Goal: Task Accomplishment & Management: Complete application form

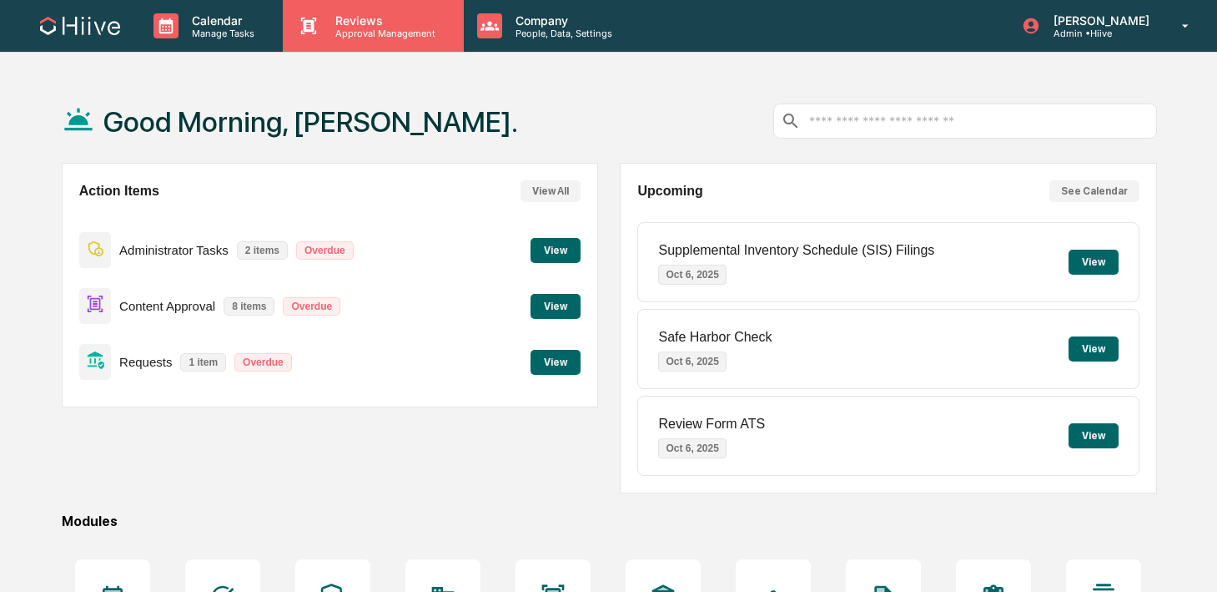
click at [400, 28] on p "Approval Management" at bounding box center [383, 34] width 122 height 12
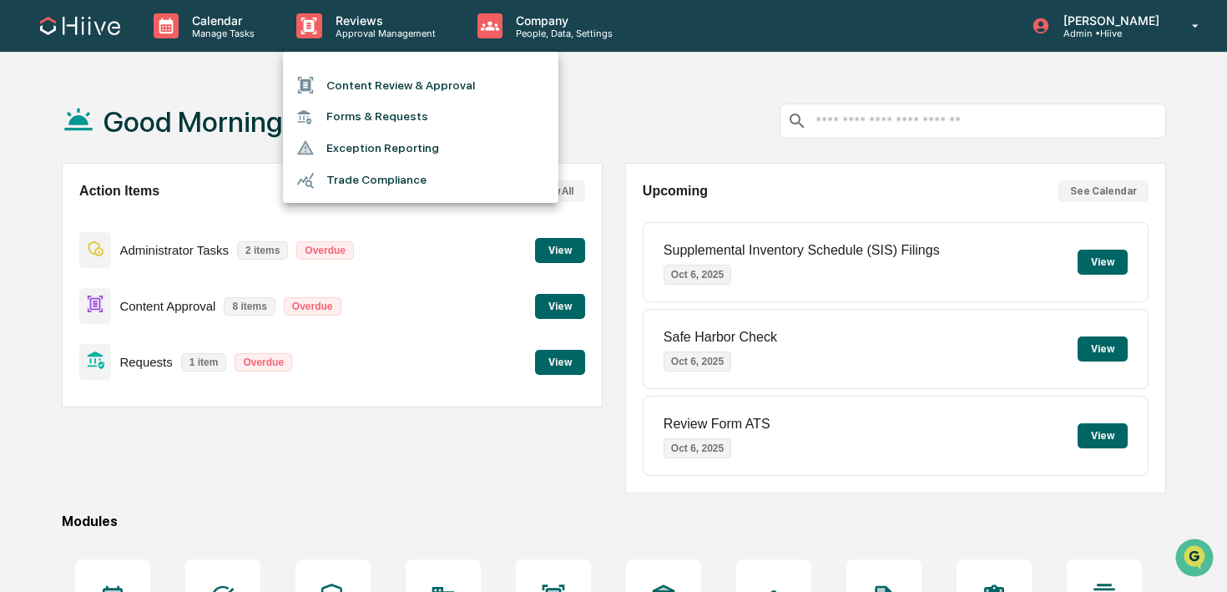
click at [380, 77] on li "Content Review & Approval" at bounding box center [420, 85] width 275 height 32
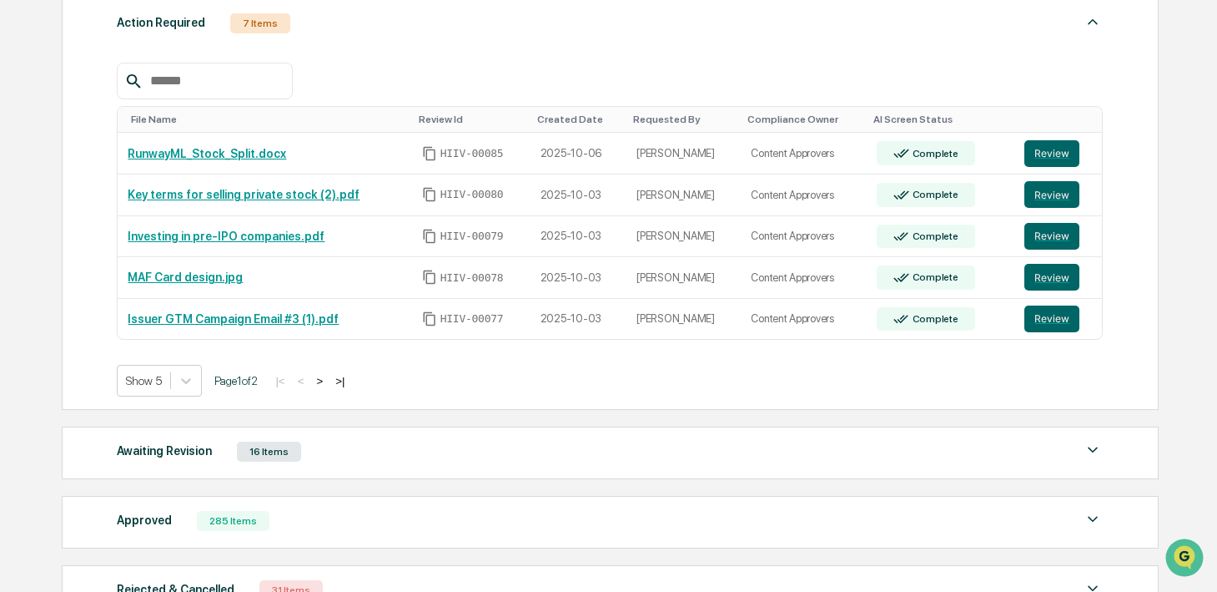
scroll to position [287, 0]
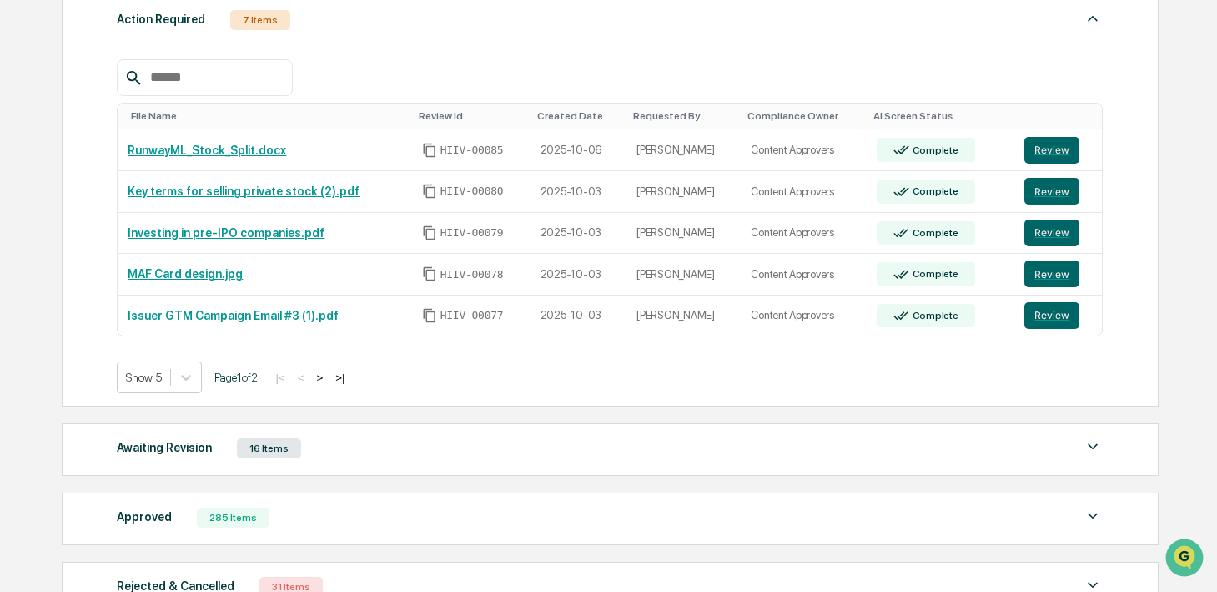
click at [328, 378] on button ">" at bounding box center [319, 377] width 17 height 14
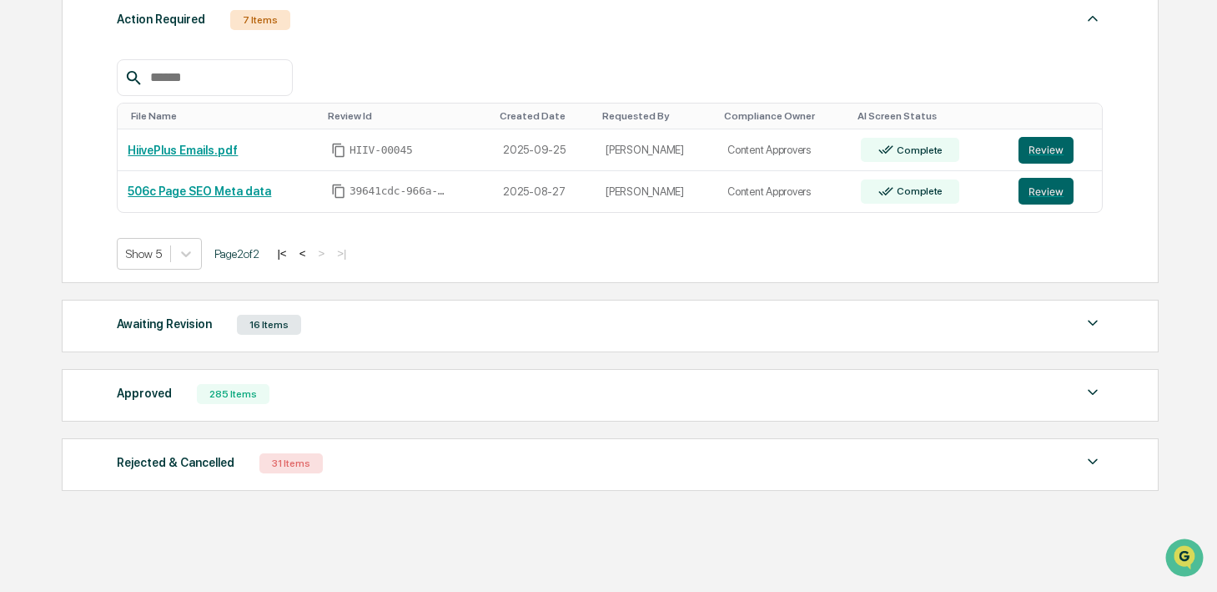
click at [291, 254] on button "|<" at bounding box center [281, 253] width 19 height 14
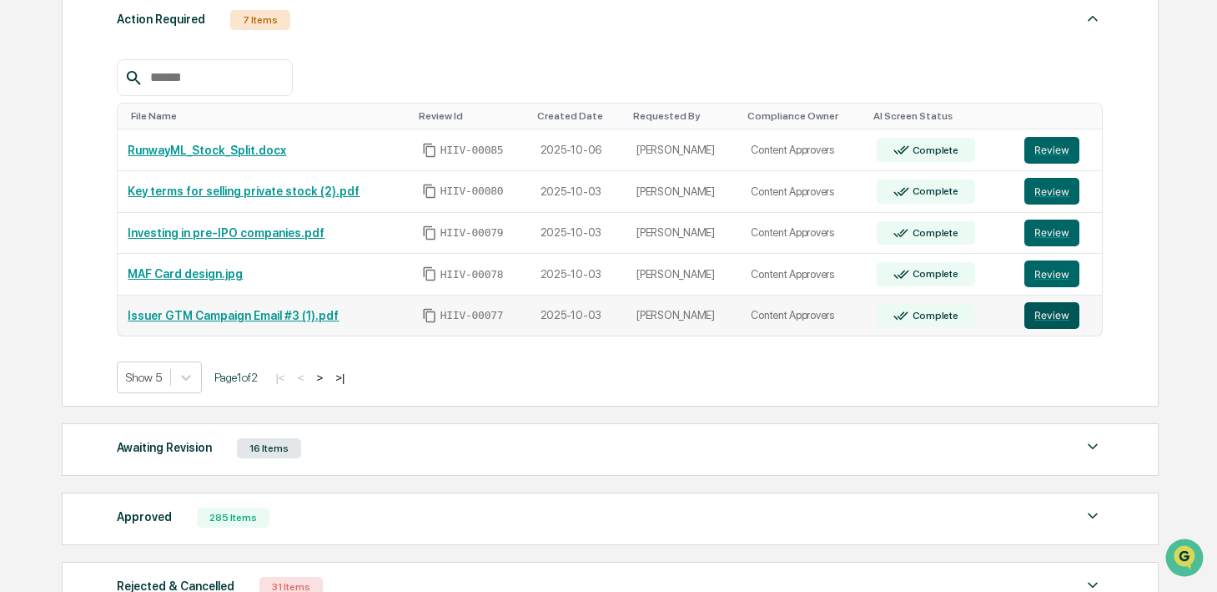
click at [1056, 314] on button "Review" at bounding box center [1052, 315] width 55 height 27
click at [1051, 159] on button "Review" at bounding box center [1052, 150] width 55 height 27
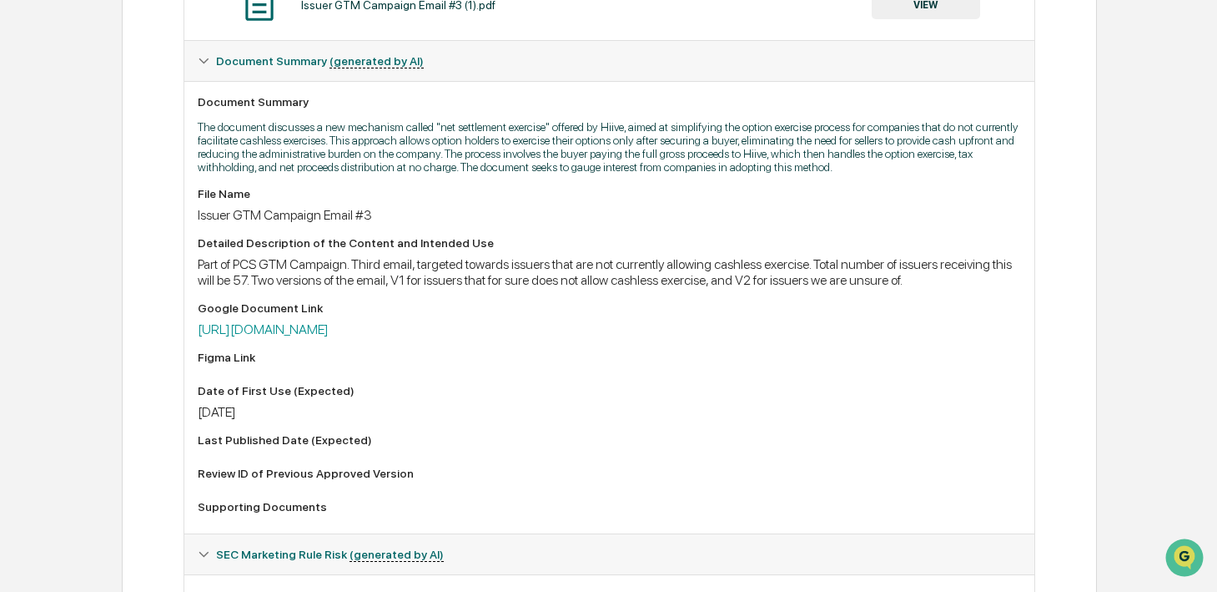
scroll to position [518, 0]
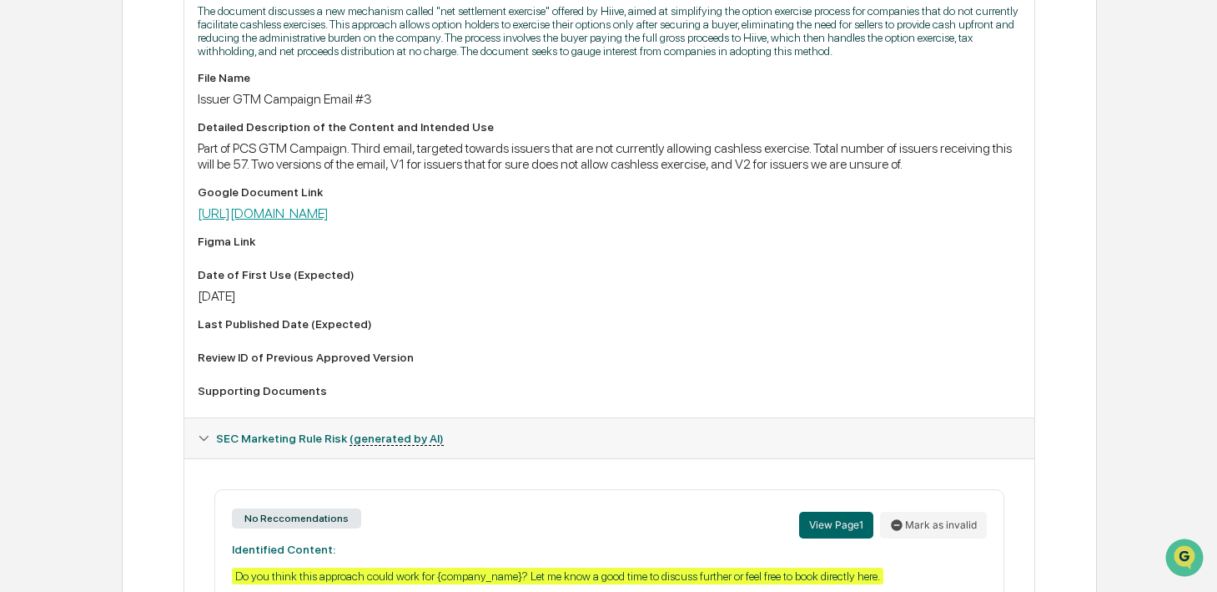
click at [329, 221] on link "https://docs.google.com/document/d/1nEhRVcVg0qYALXjld0rx-7vXA_ZV9JryuBH6-8oa0bI…" at bounding box center [263, 213] width 131 height 16
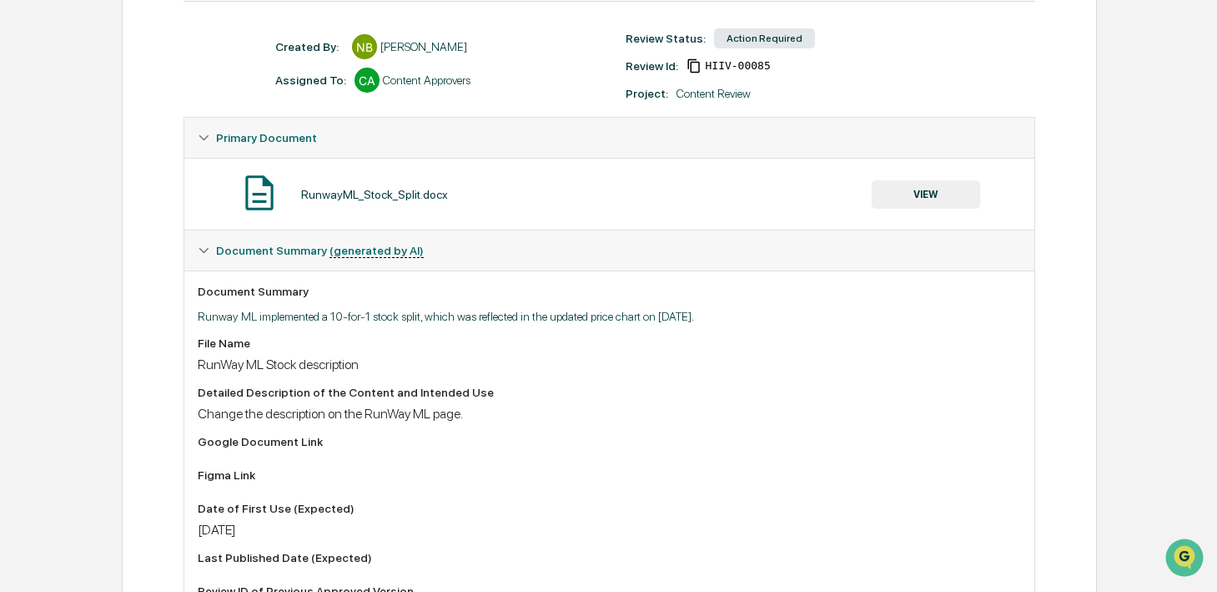
scroll to position [185, 0]
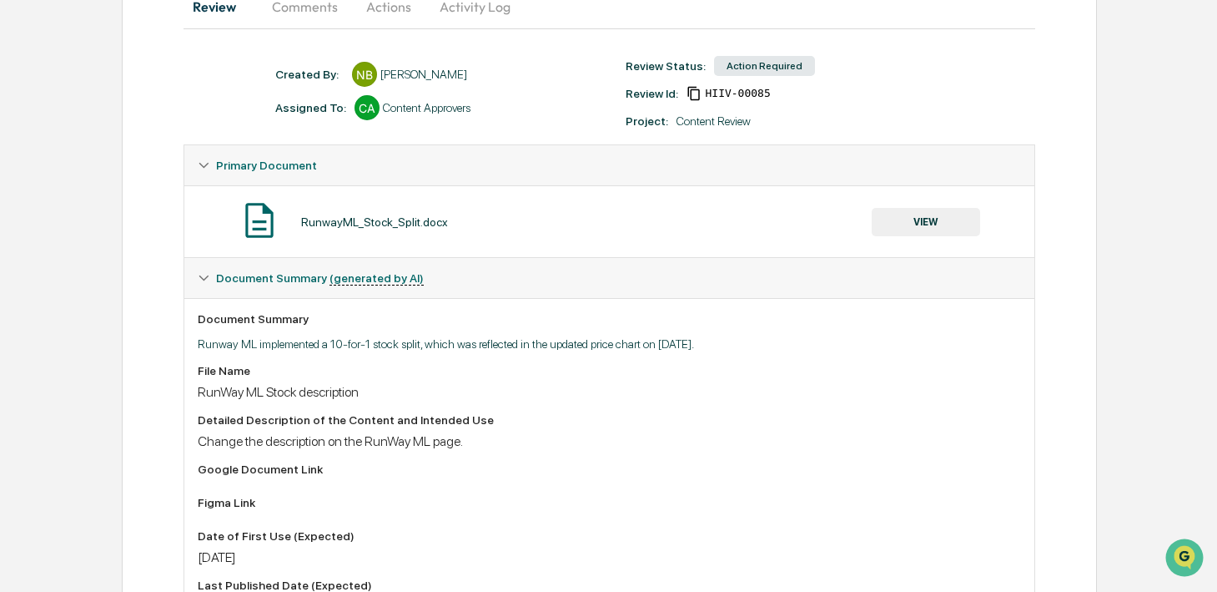
click at [901, 225] on button "VIEW" at bounding box center [926, 222] width 108 height 28
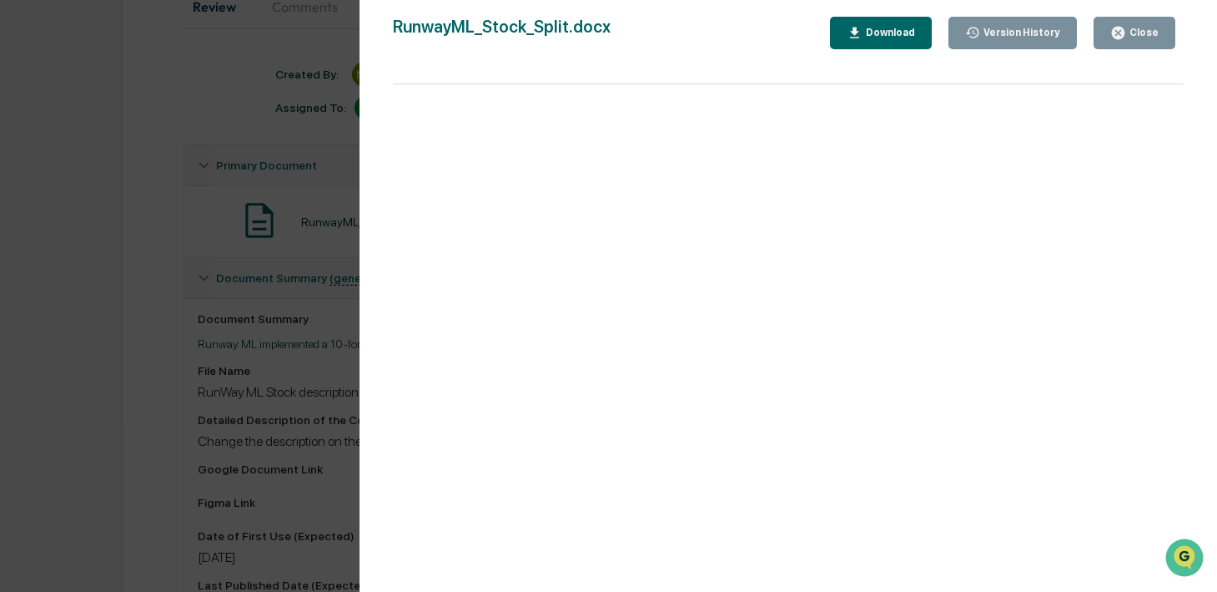
click at [902, 33] on div "Download" at bounding box center [889, 33] width 53 height 12
click at [1118, 34] on icon "button" at bounding box center [1119, 33] width 16 height 16
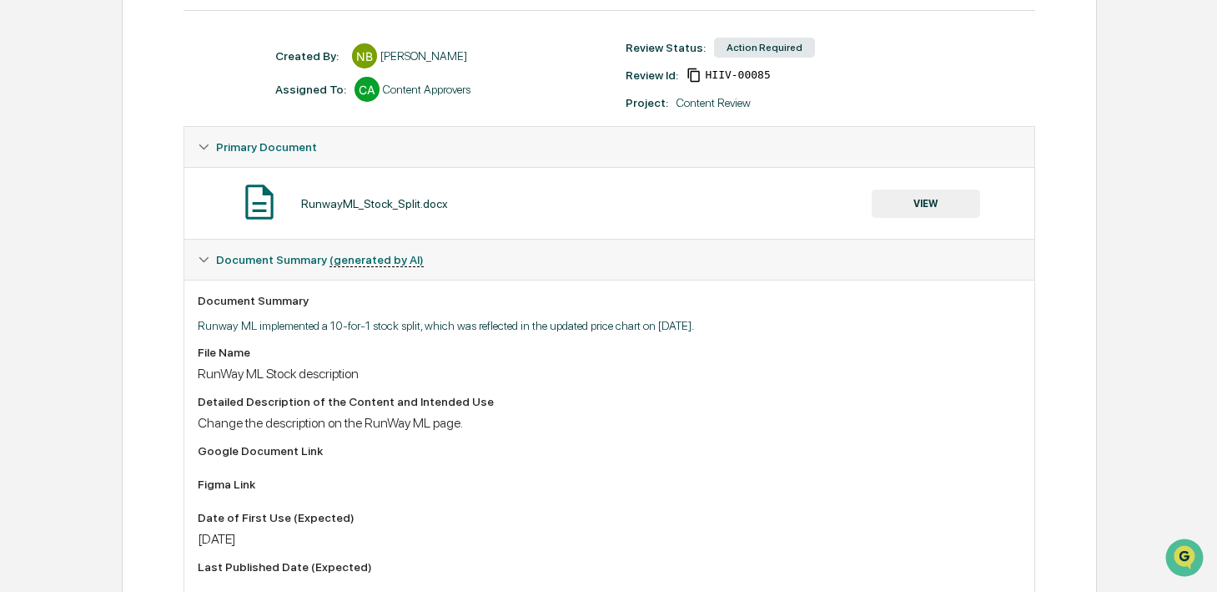
scroll to position [205, 0]
click at [401, 427] on div "Change the description on the RunWay ML page." at bounding box center [610, 421] width 824 height 16
click at [895, 202] on button "VIEW" at bounding box center [926, 202] width 108 height 28
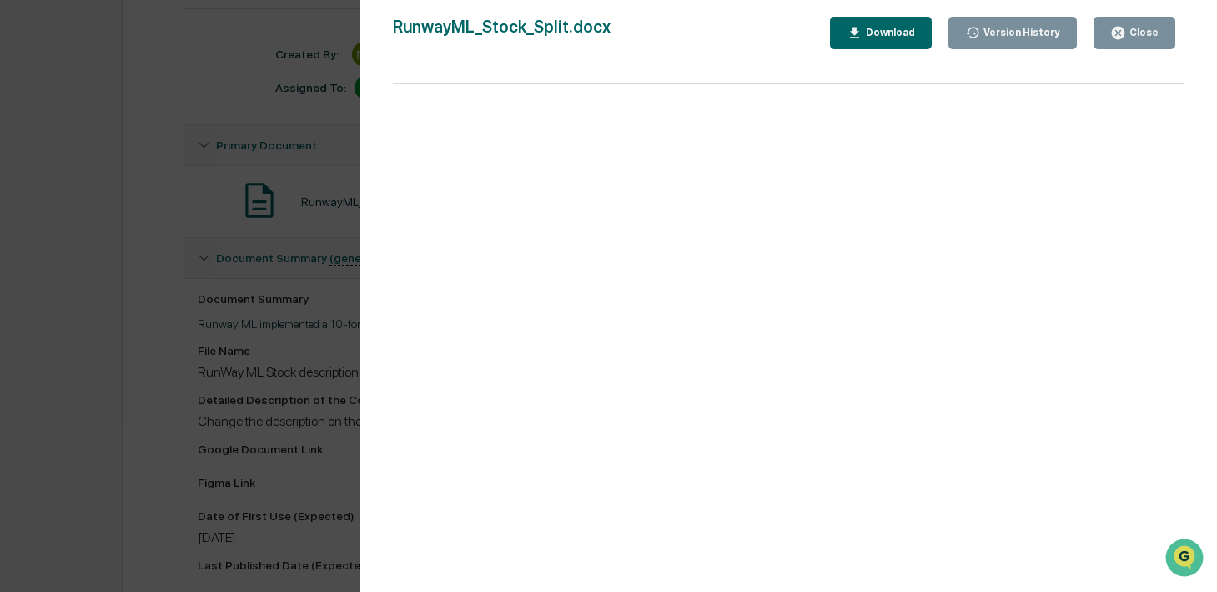
click at [1116, 33] on icon "button" at bounding box center [1118, 33] width 13 height 13
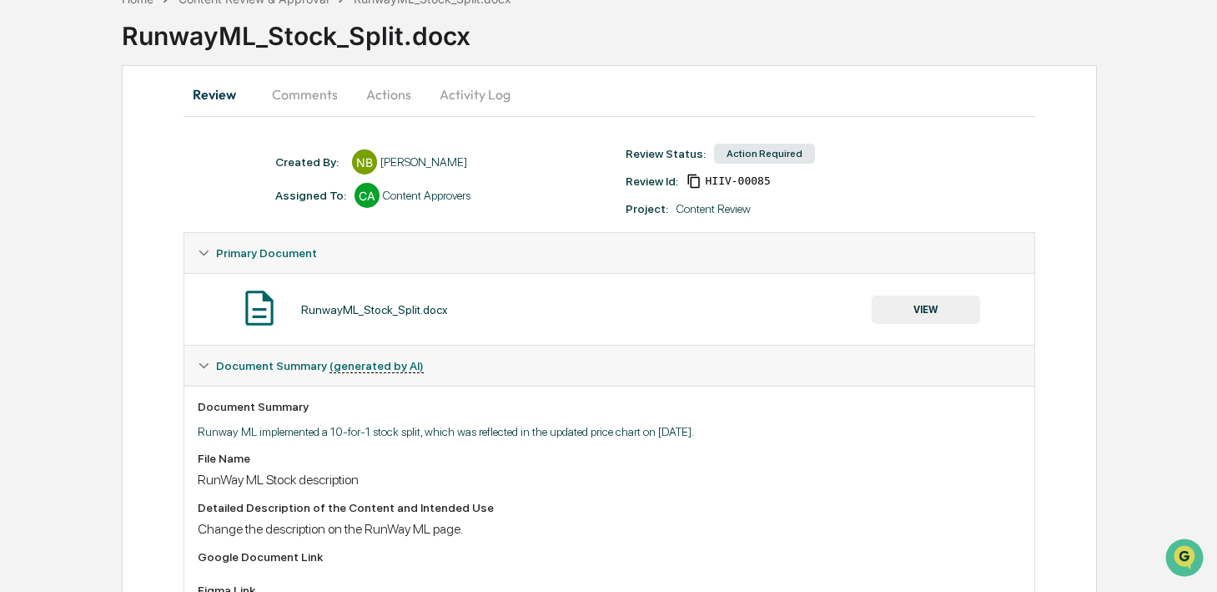
scroll to position [0, 0]
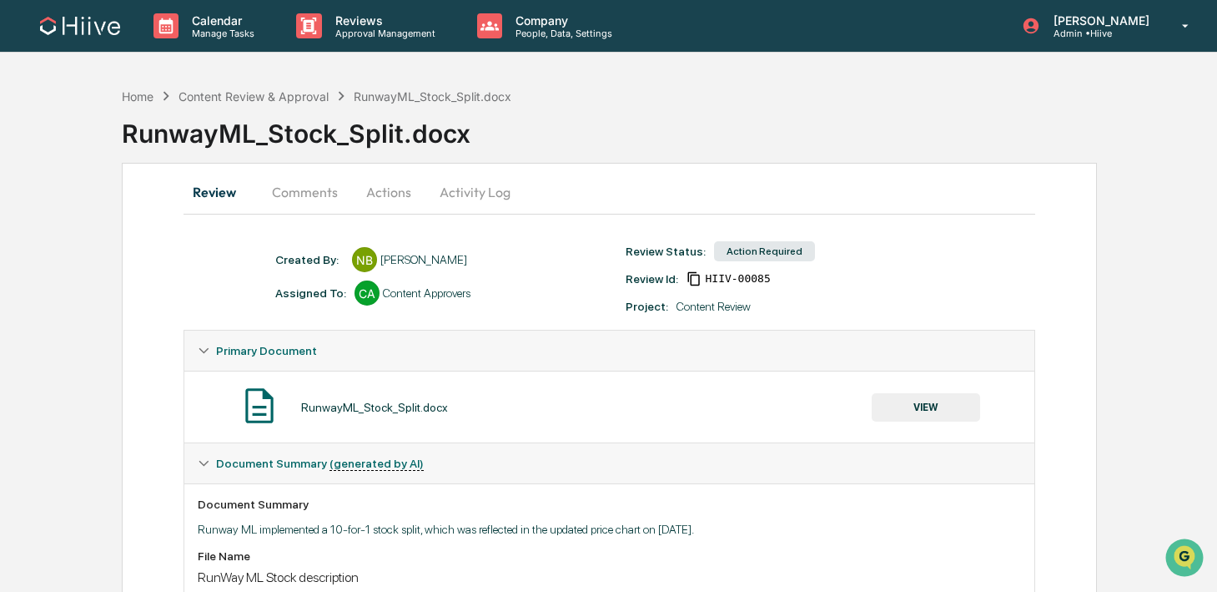
click at [281, 188] on button "Comments" at bounding box center [305, 192] width 93 height 40
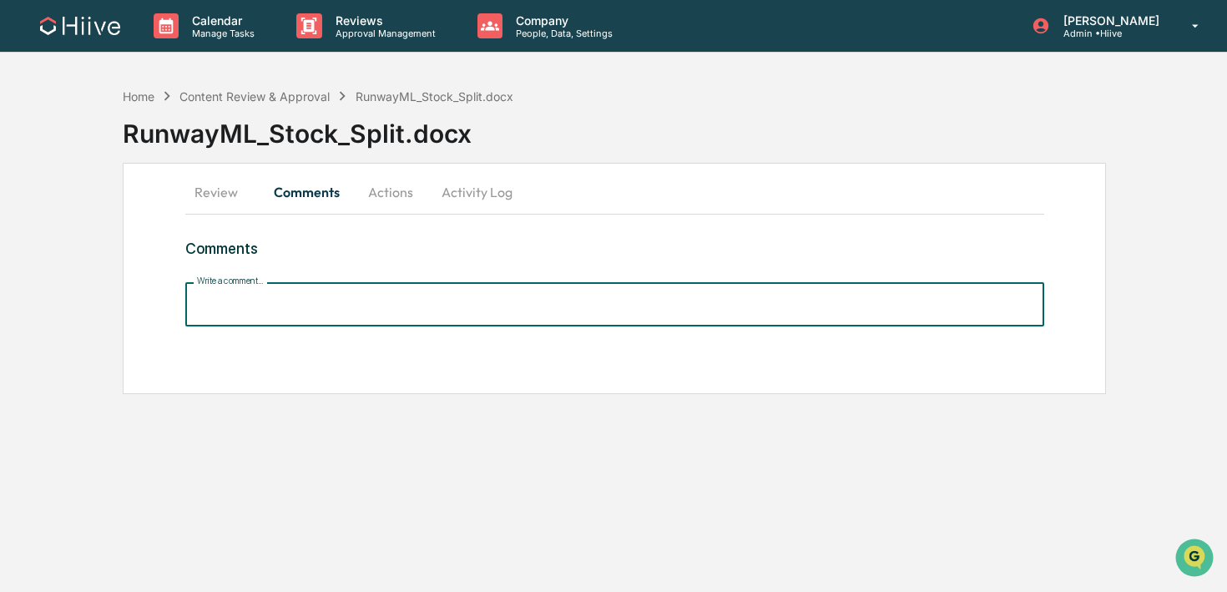
click at [285, 307] on input "Write a comment..." at bounding box center [614, 304] width 859 height 44
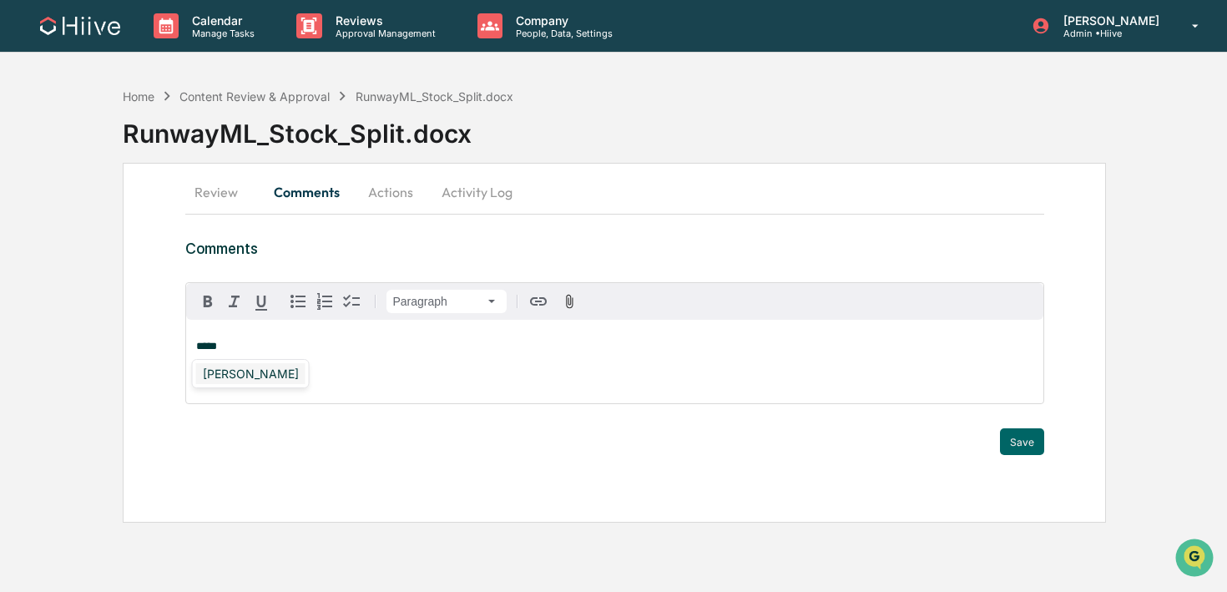
click at [248, 375] on div "Susan Woodard" at bounding box center [250, 373] width 109 height 21
click at [1024, 437] on button "Save" at bounding box center [1022, 441] width 44 height 27
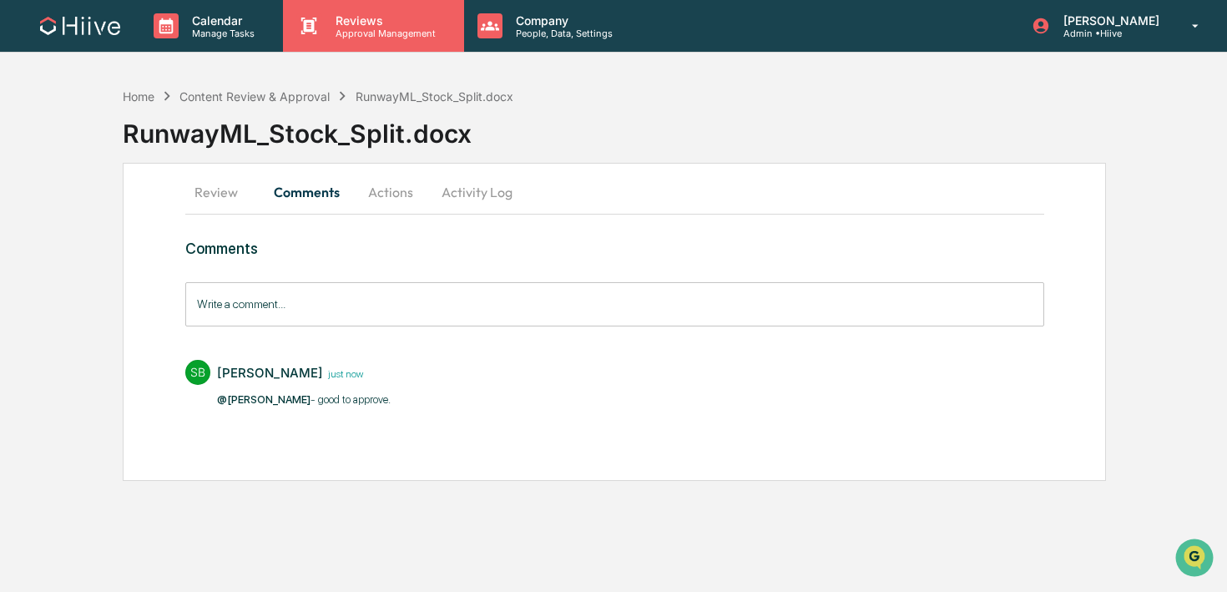
click at [307, 19] on icon at bounding box center [309, 26] width 16 height 17
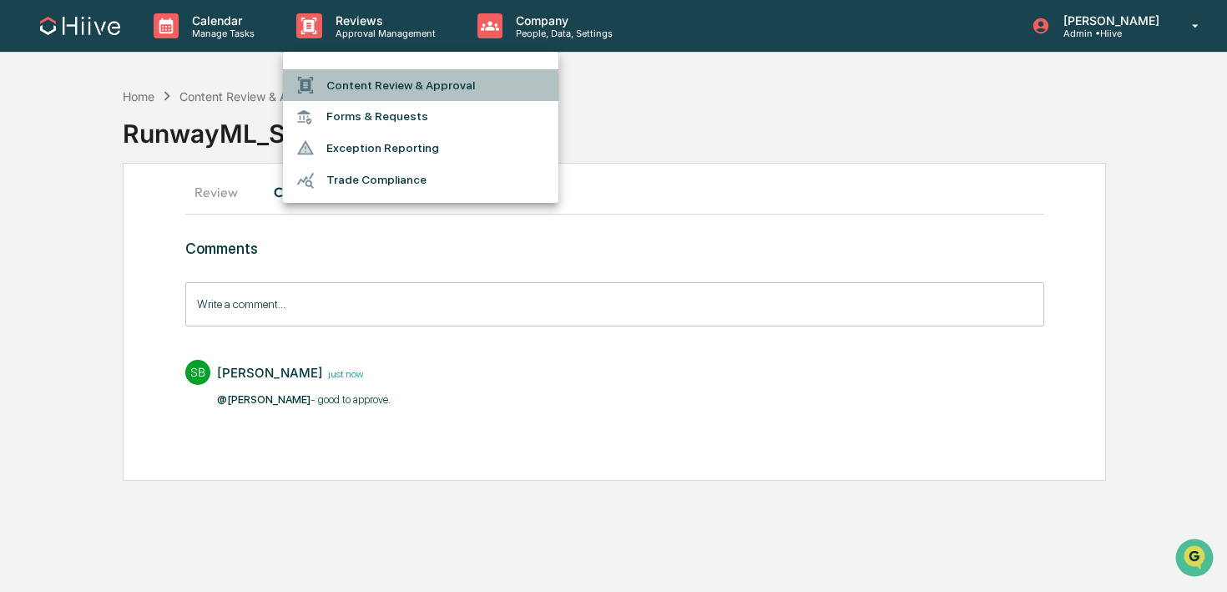
click at [300, 83] on icon at bounding box center [305, 85] width 18 height 18
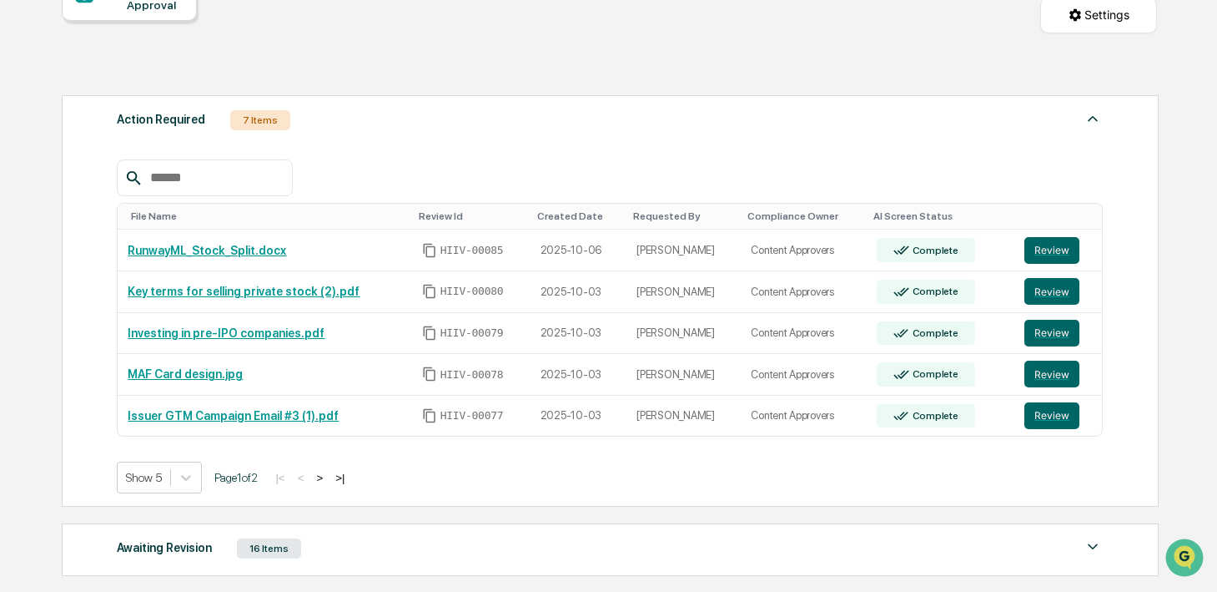
scroll to position [194, 0]
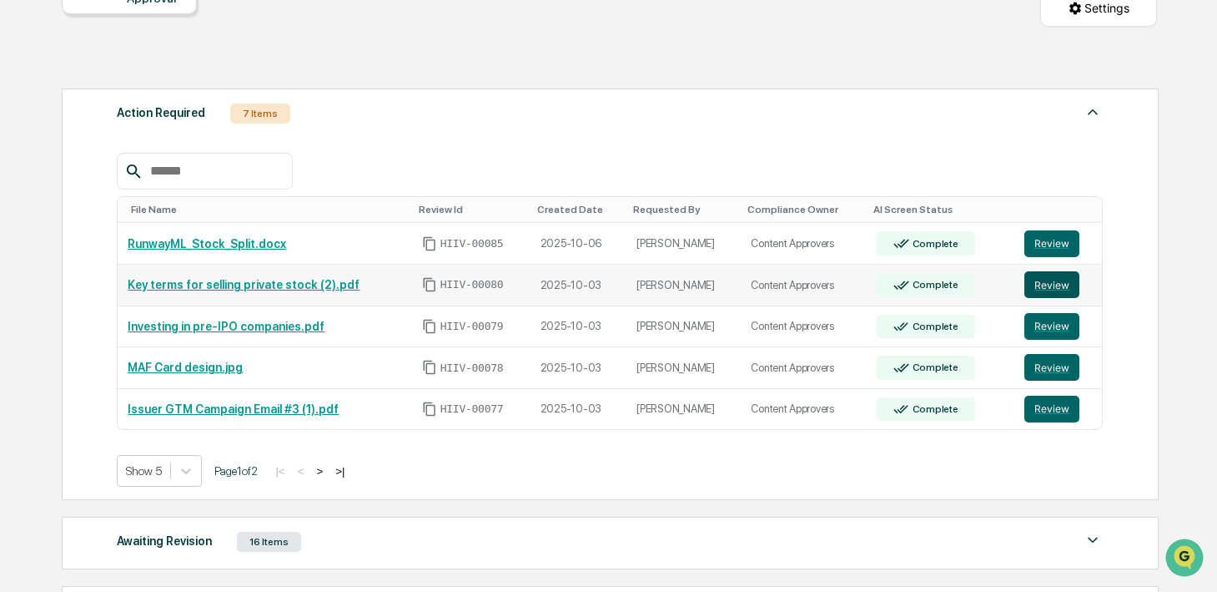
click at [1036, 295] on button "Review" at bounding box center [1052, 284] width 55 height 27
click at [1064, 340] on td "Review" at bounding box center [1059, 327] width 88 height 42
click at [1041, 326] on button "Review" at bounding box center [1052, 326] width 55 height 27
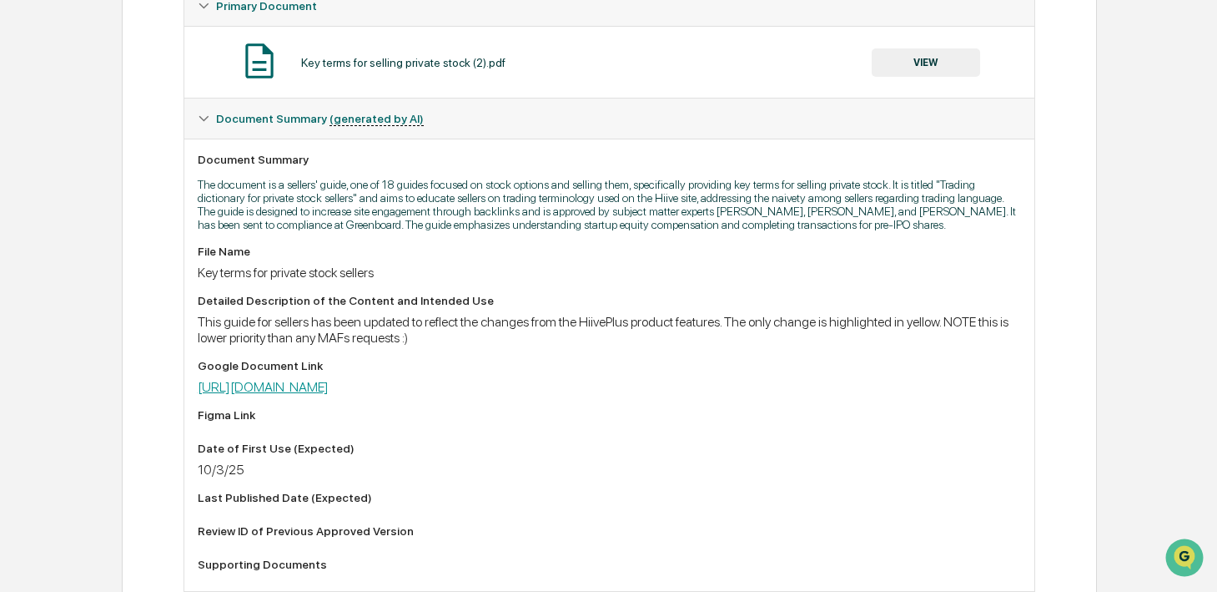
click at [329, 395] on link "https://docs.google.com/document/d/1LvcDex1vWF1oRMa1jlXAARBGWkryULpn9cMBqwuyr28…" at bounding box center [263, 387] width 131 height 16
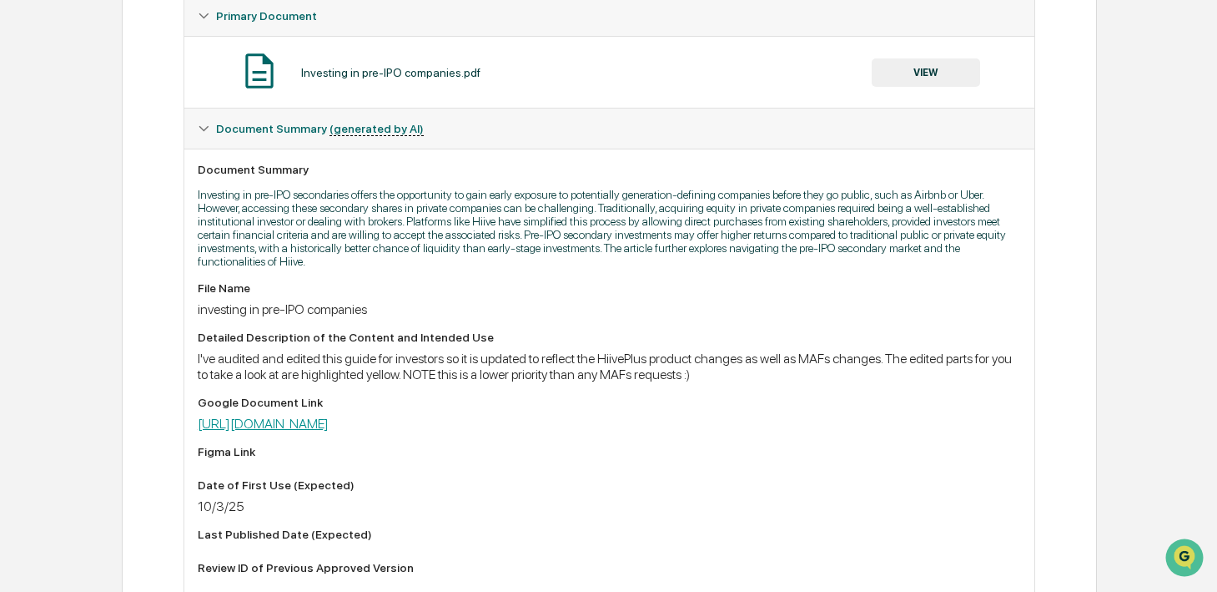
click at [329, 421] on link "https://docs.google.com/document/d/1CYpgcYVWgg4cz3gWPutNo-SaH-OMk0zmeeXiS1XywVU…" at bounding box center [263, 424] width 131 height 16
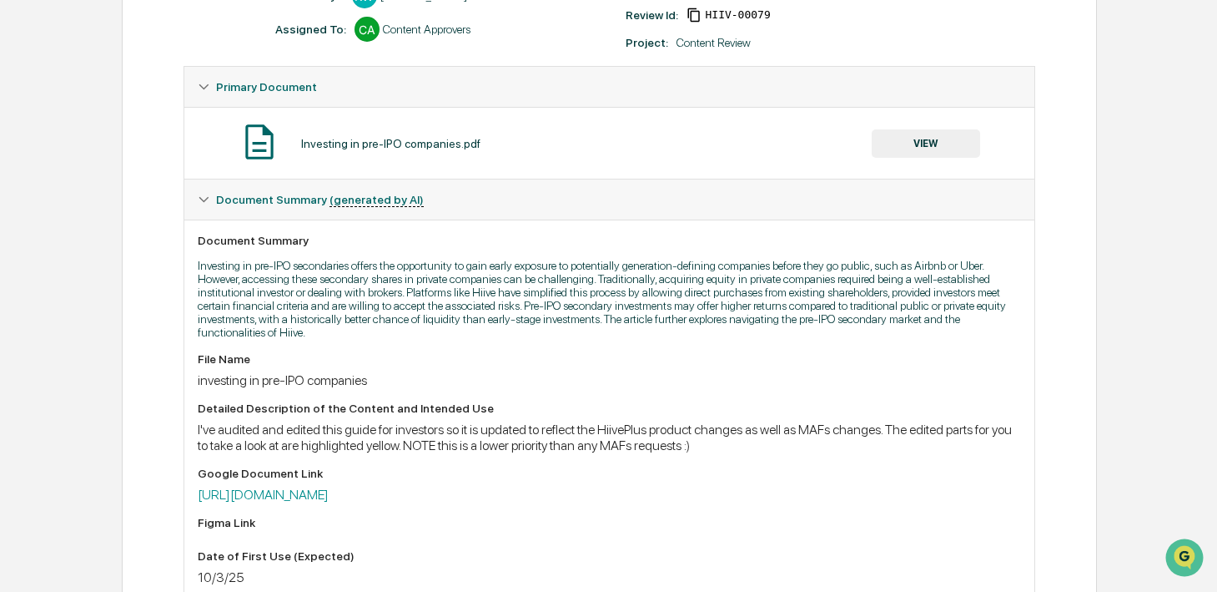
scroll to position [249, 0]
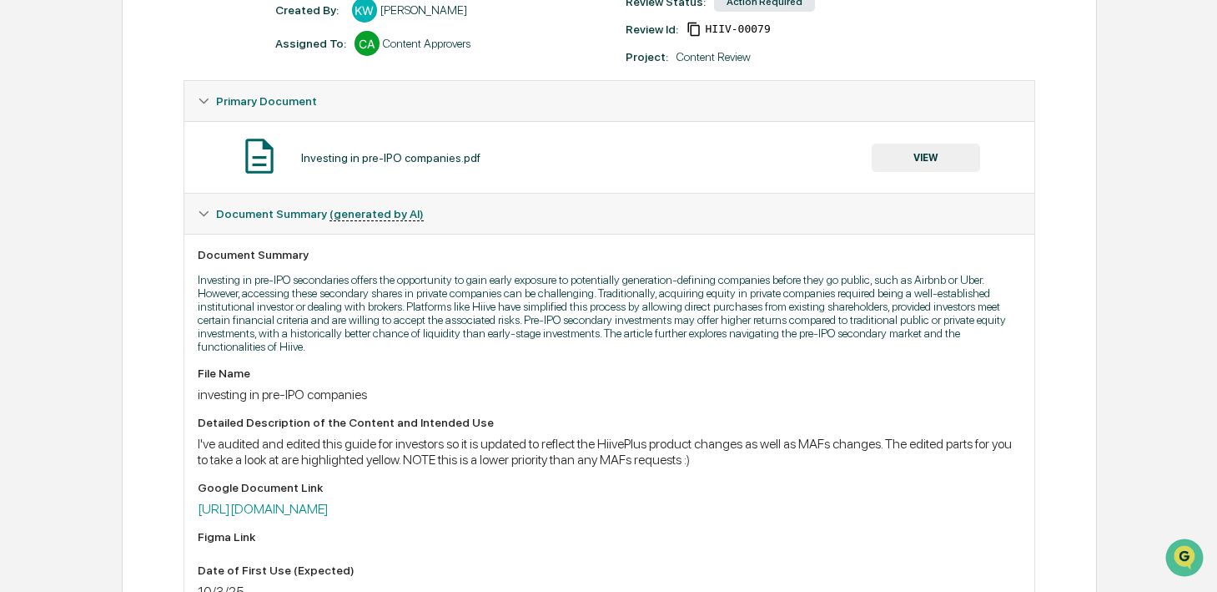
click at [915, 150] on button "VIEW" at bounding box center [926, 158] width 108 height 28
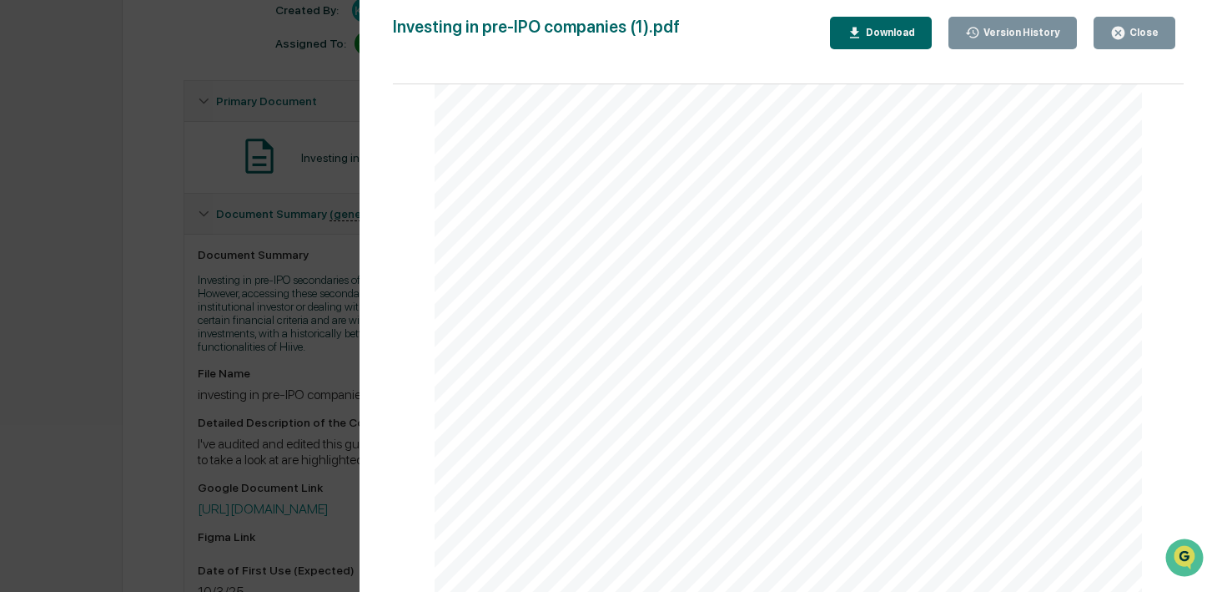
scroll to position [9867, 0]
click at [1121, 43] on button "Close" at bounding box center [1135, 33] width 82 height 33
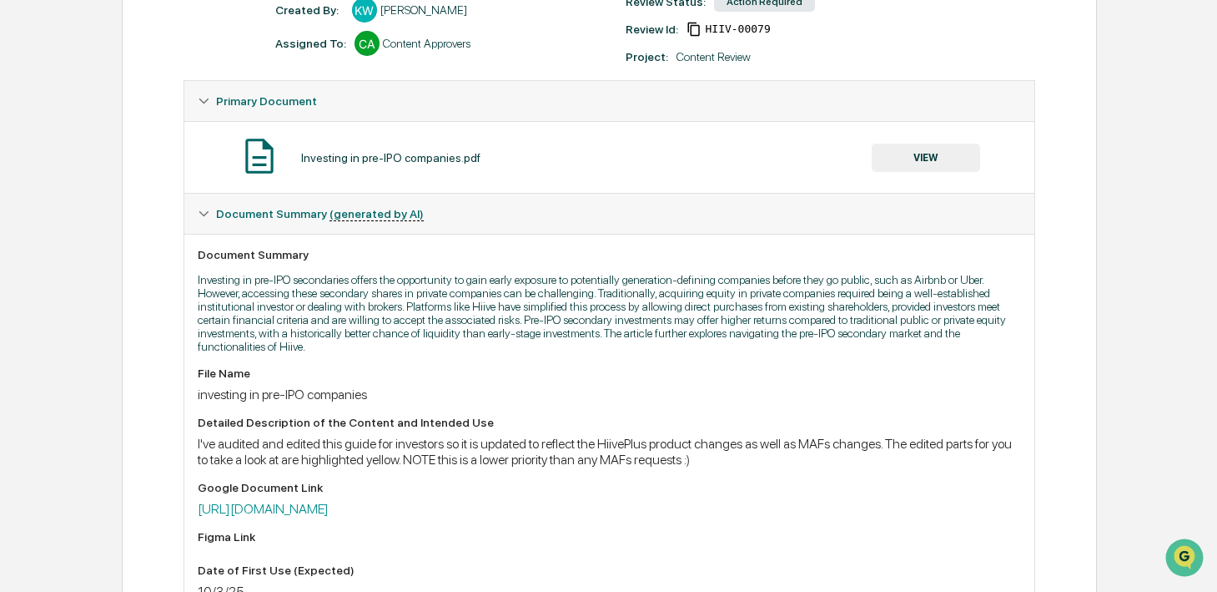
scroll to position [0, 0]
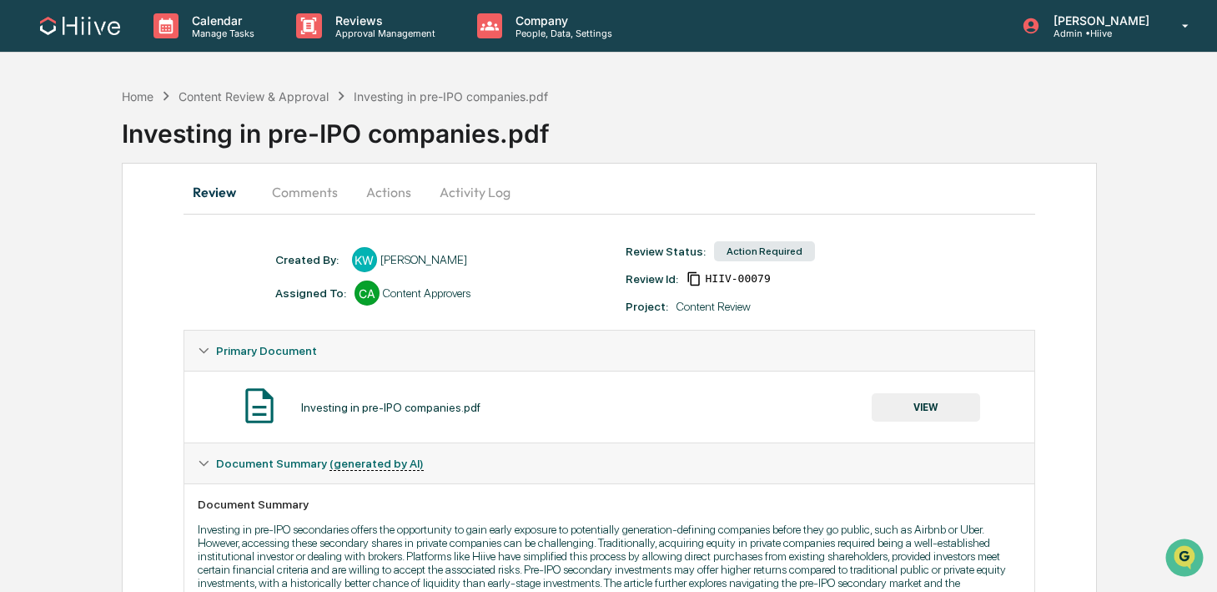
click at [293, 192] on button "Comments" at bounding box center [305, 192] width 93 height 40
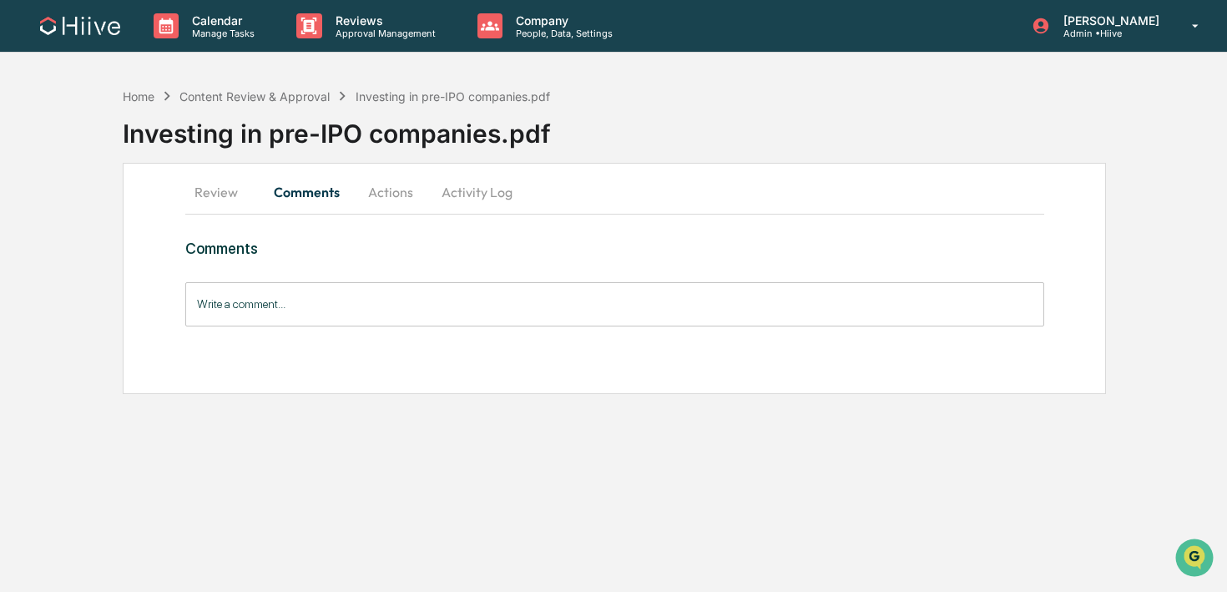
click at [308, 310] on input "Write a comment..." at bounding box center [614, 304] width 859 height 44
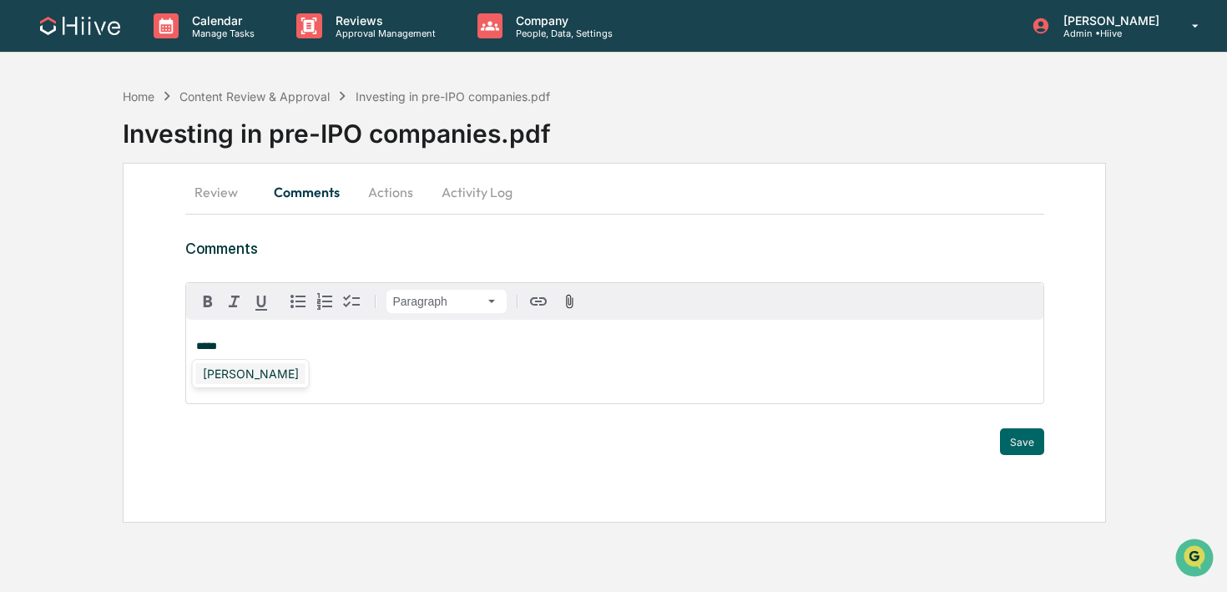
click at [266, 370] on div "Susan Woodard" at bounding box center [250, 373] width 109 height 21
click at [1036, 442] on button "Save" at bounding box center [1022, 441] width 44 height 27
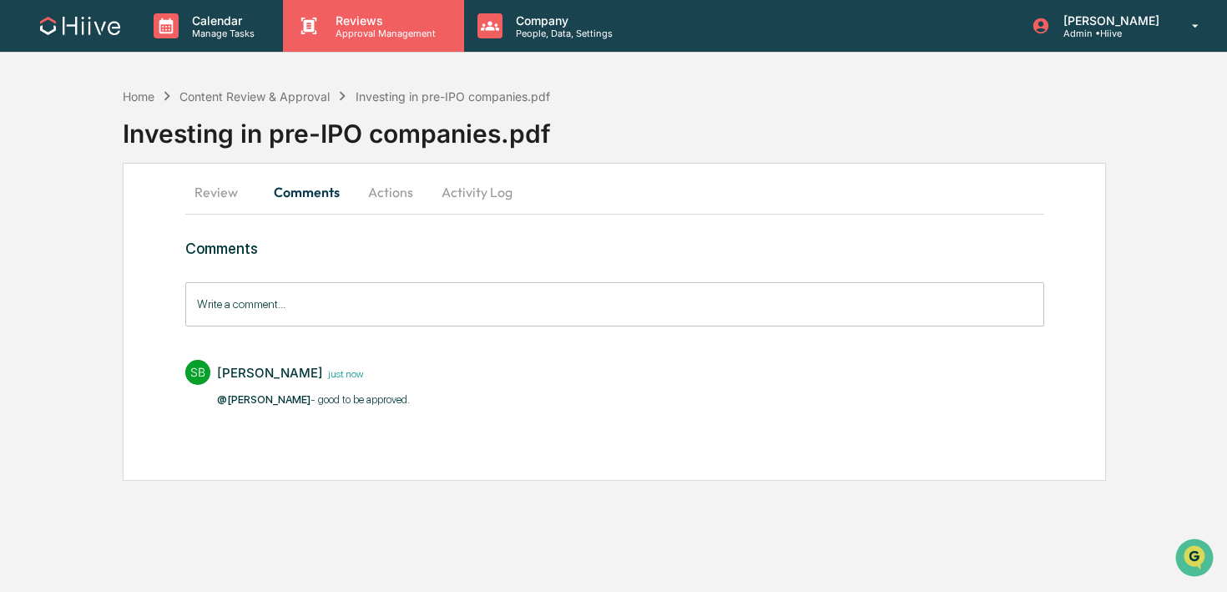
click at [357, 41] on div "Reviews Approval Management" at bounding box center [373, 26] width 180 height 52
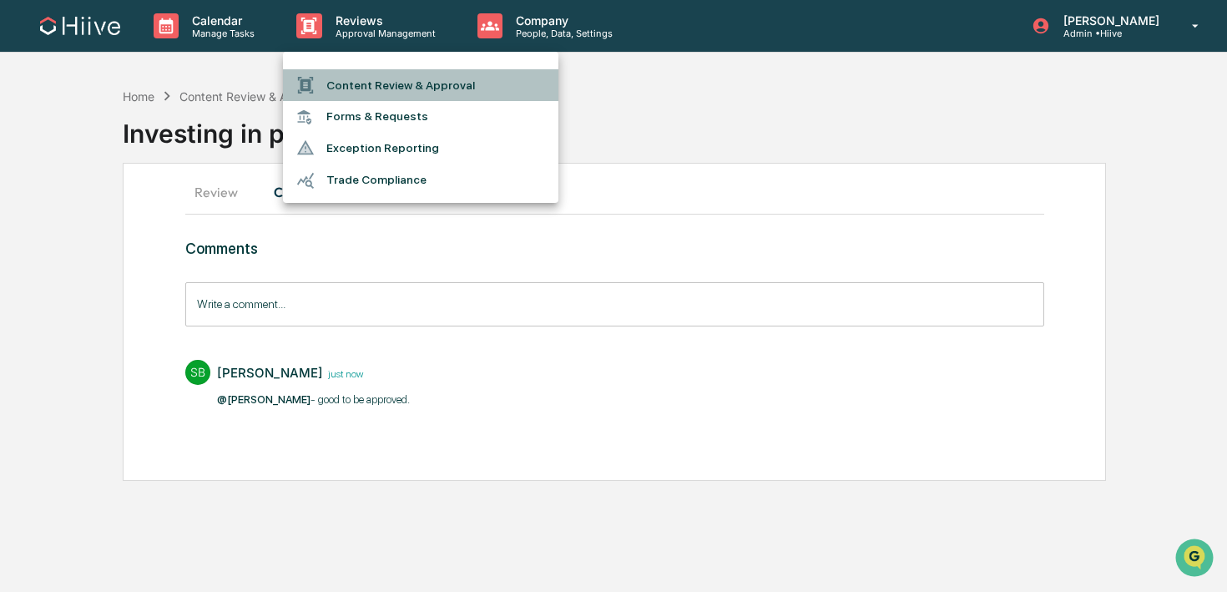
click at [356, 74] on li "Content Review & Approval" at bounding box center [420, 85] width 275 height 32
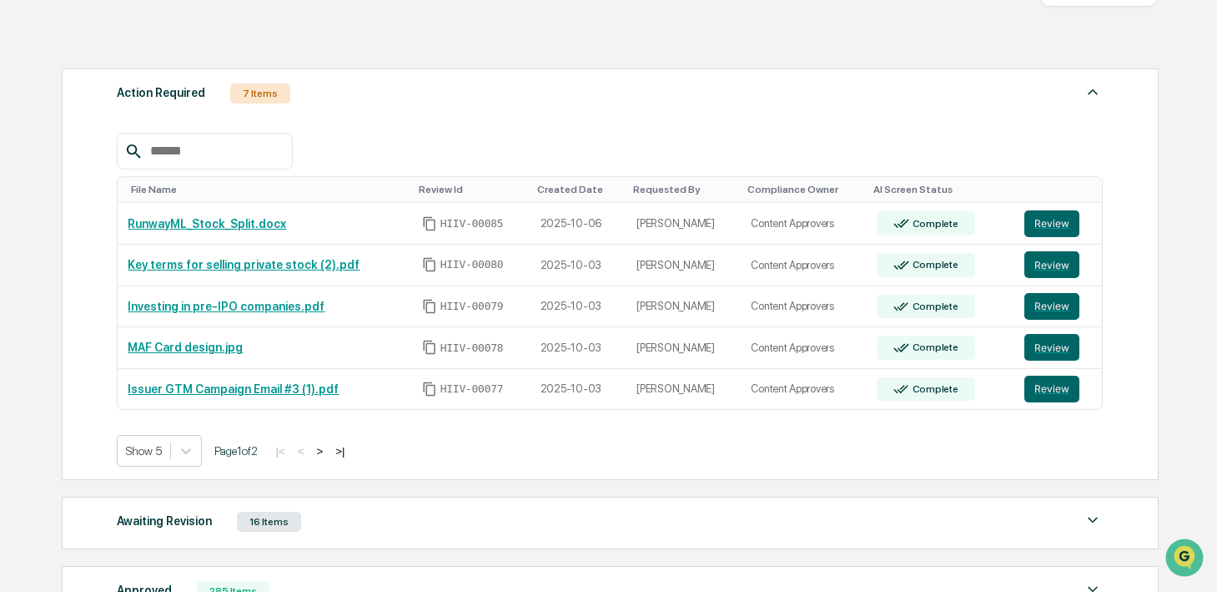
scroll to position [217, 0]
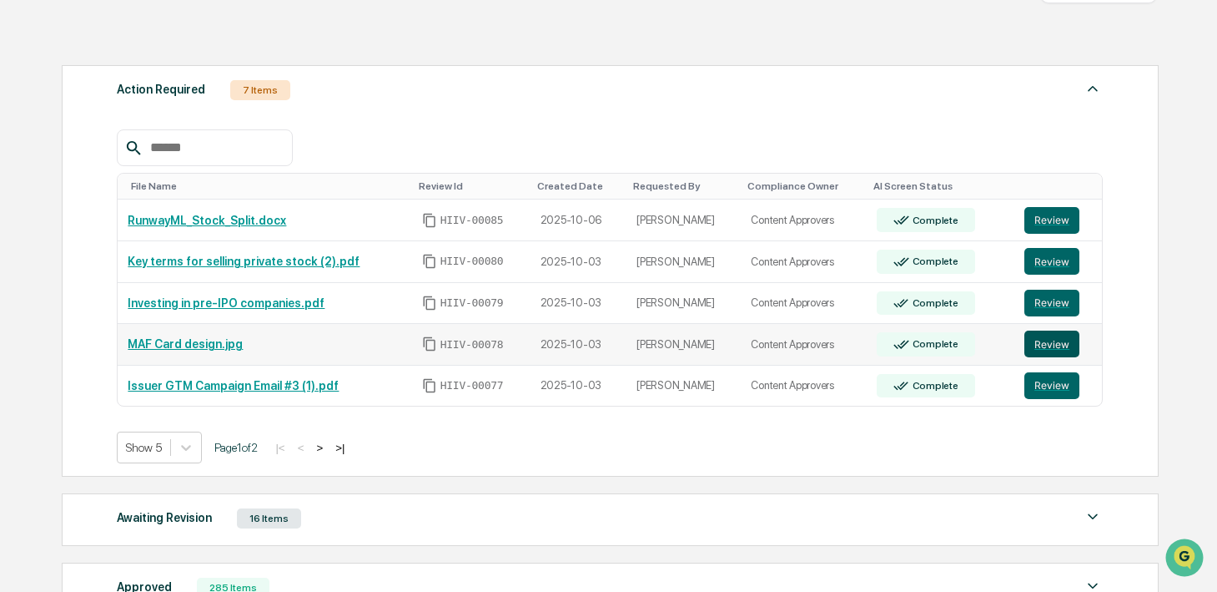
click at [1043, 341] on button "Review" at bounding box center [1052, 343] width 55 height 27
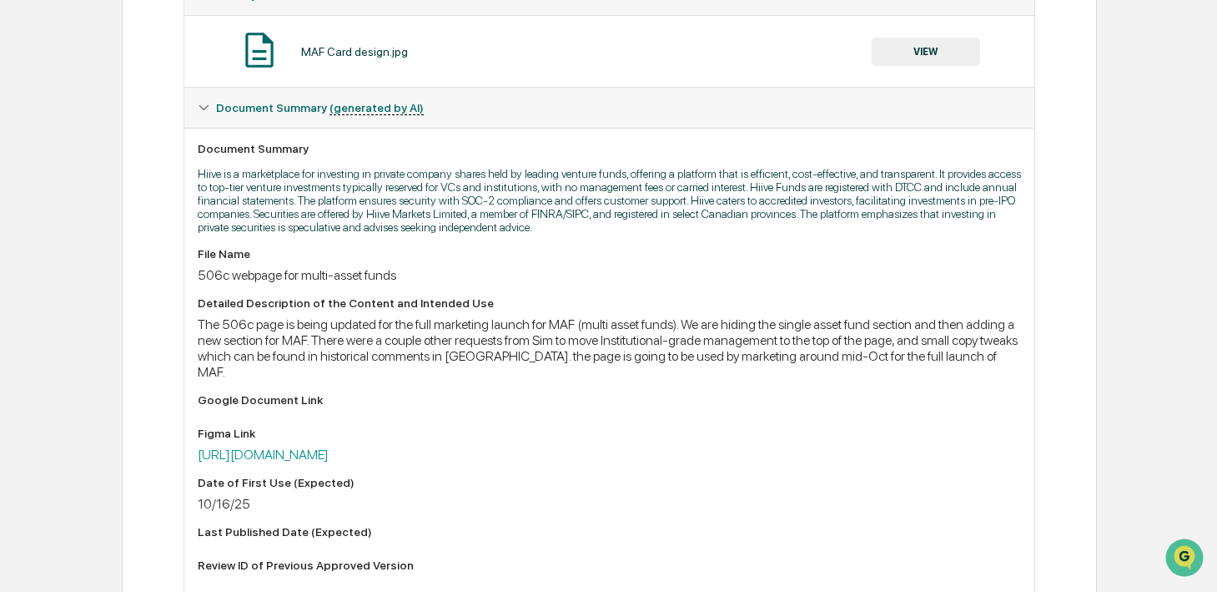
scroll to position [360, 0]
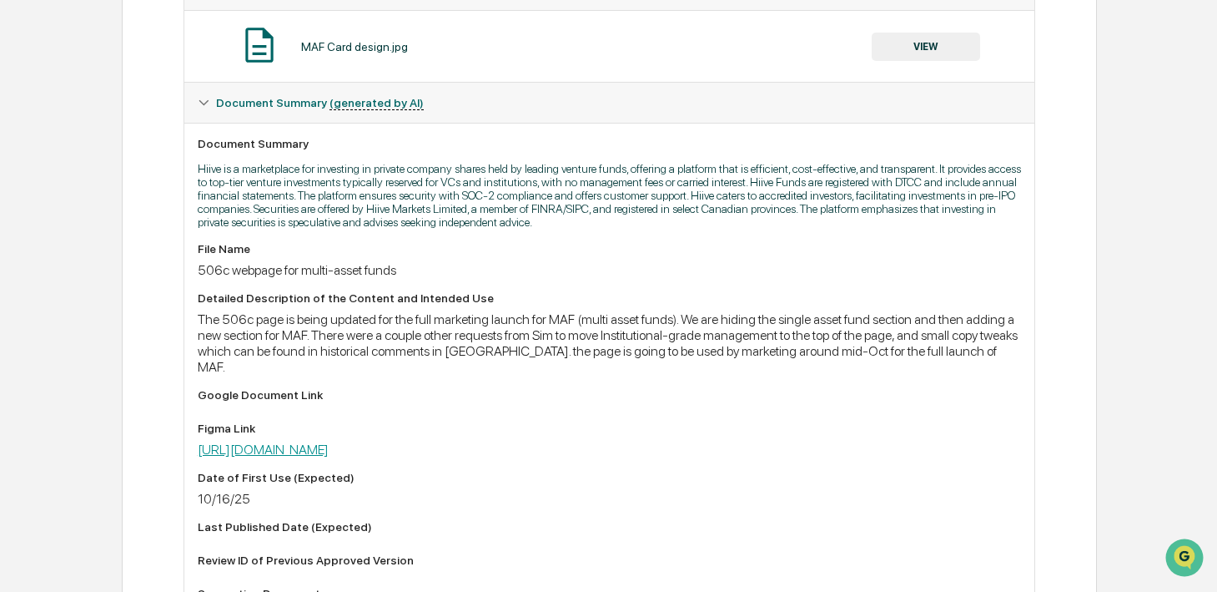
click at [329, 457] on link "[URL][DOMAIN_NAME]" at bounding box center [263, 449] width 131 height 16
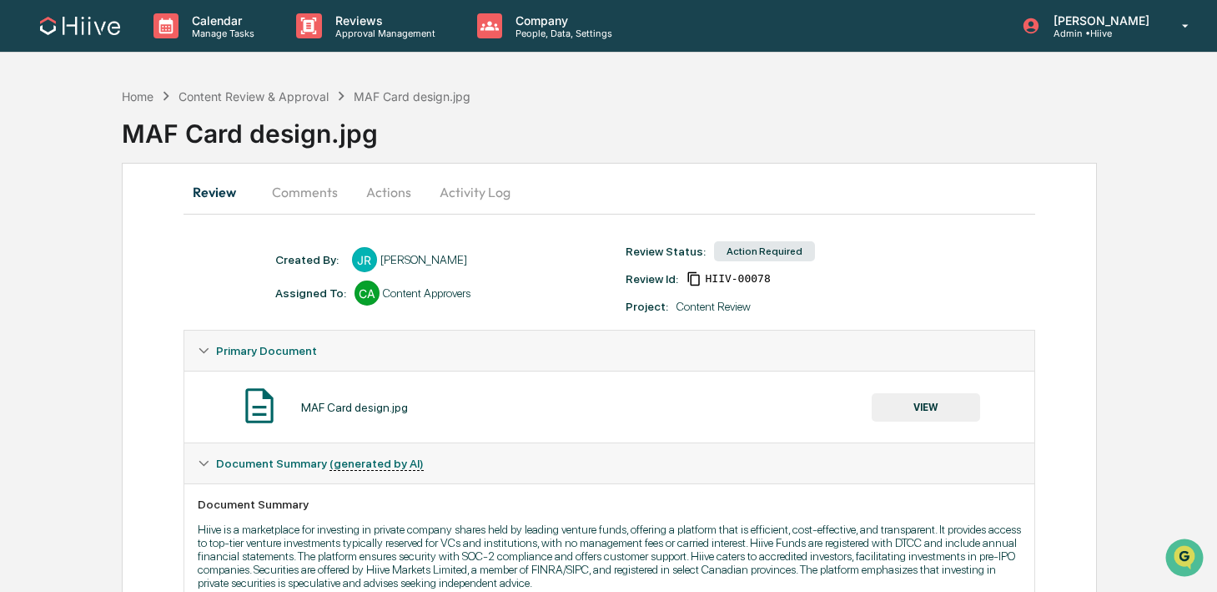
click at [450, 197] on button "Activity Log" at bounding box center [475, 192] width 98 height 40
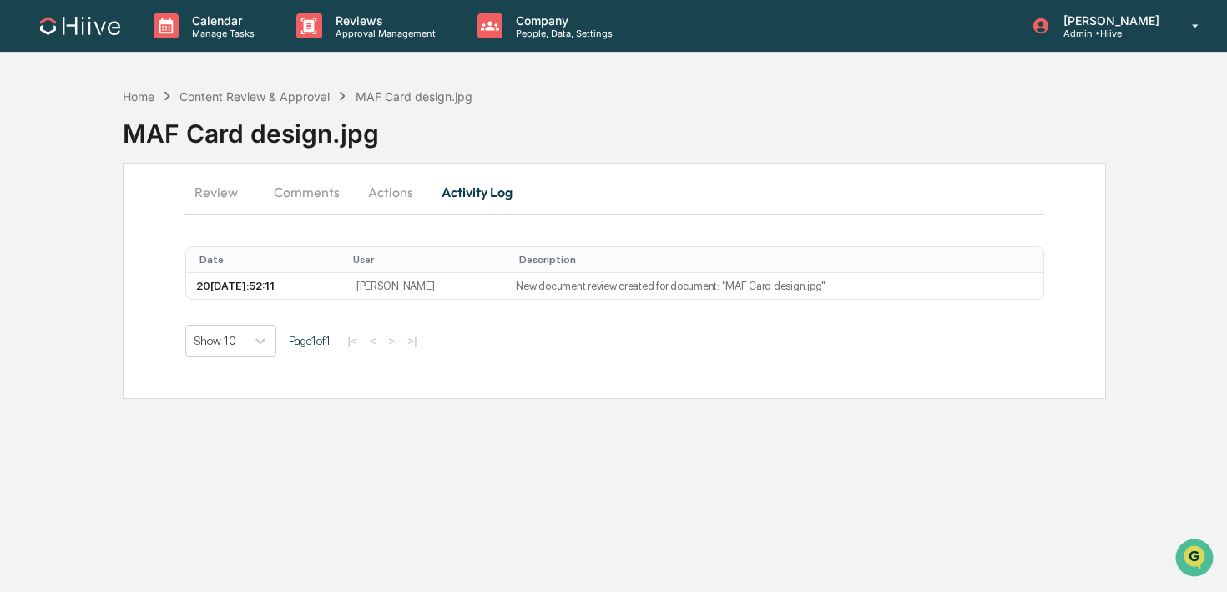
click at [412, 186] on button "Actions" at bounding box center [390, 192] width 75 height 40
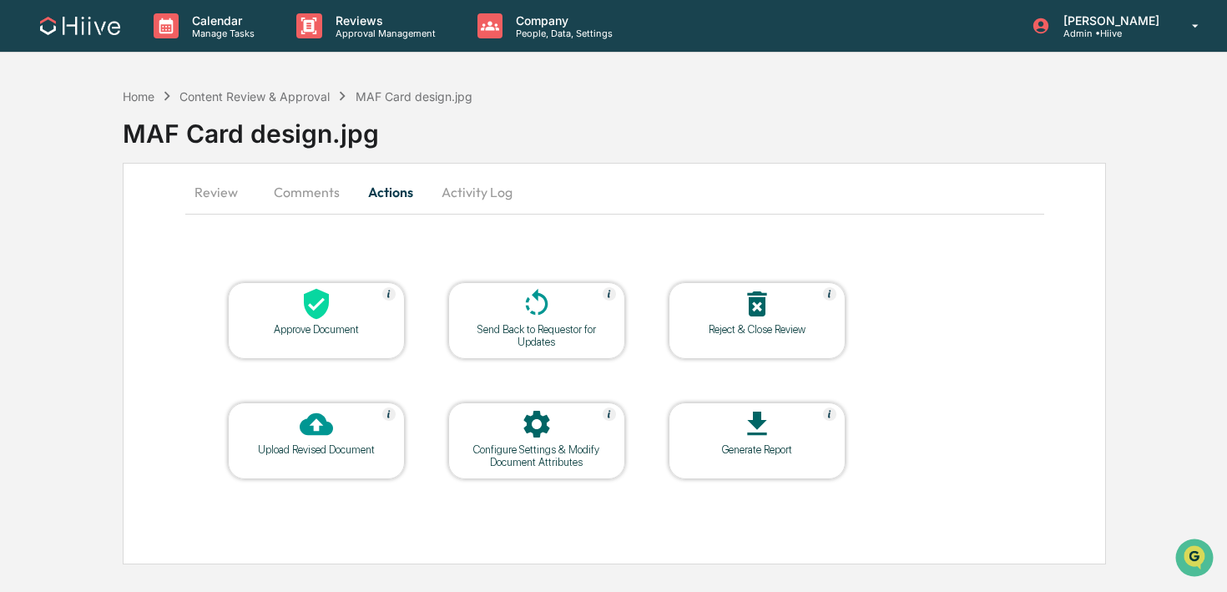
click at [532, 303] on icon at bounding box center [536, 303] width 33 height 33
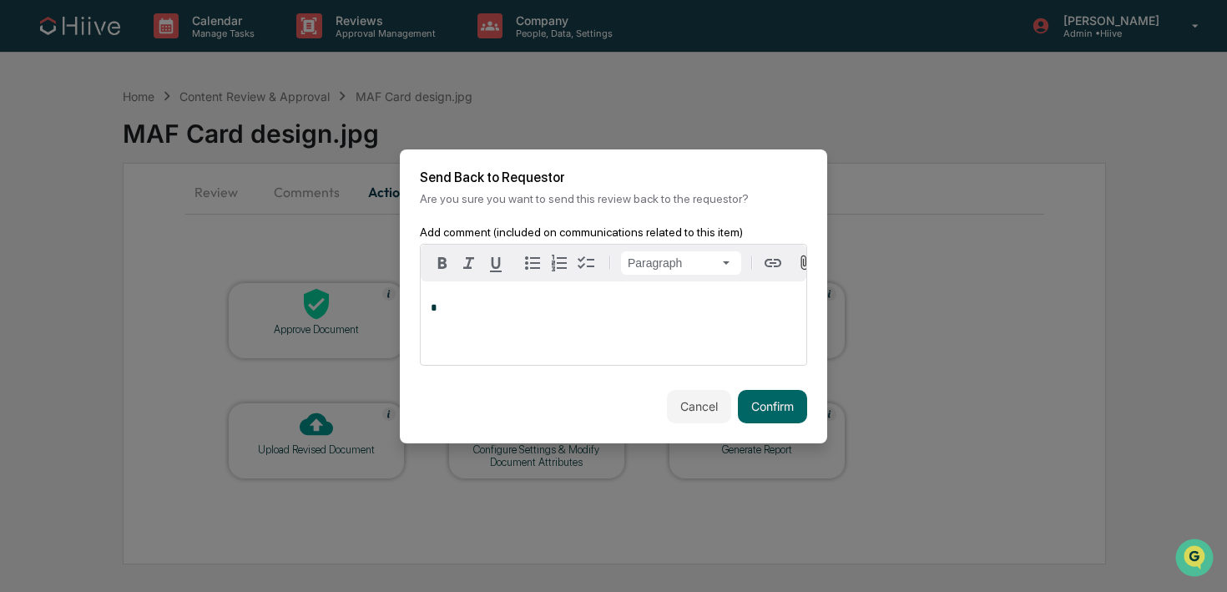
click at [632, 315] on div "*" at bounding box center [614, 322] width 386 height 83
click at [751, 401] on button "Confirm" at bounding box center [772, 406] width 69 height 33
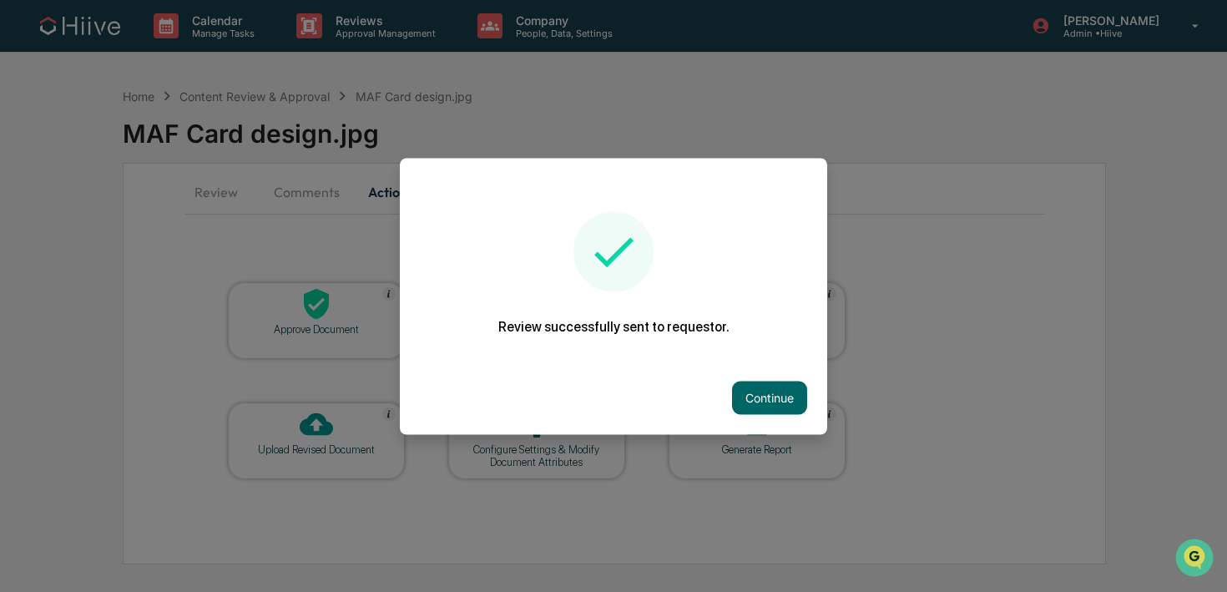
click at [386, 32] on div at bounding box center [613, 296] width 1227 height 592
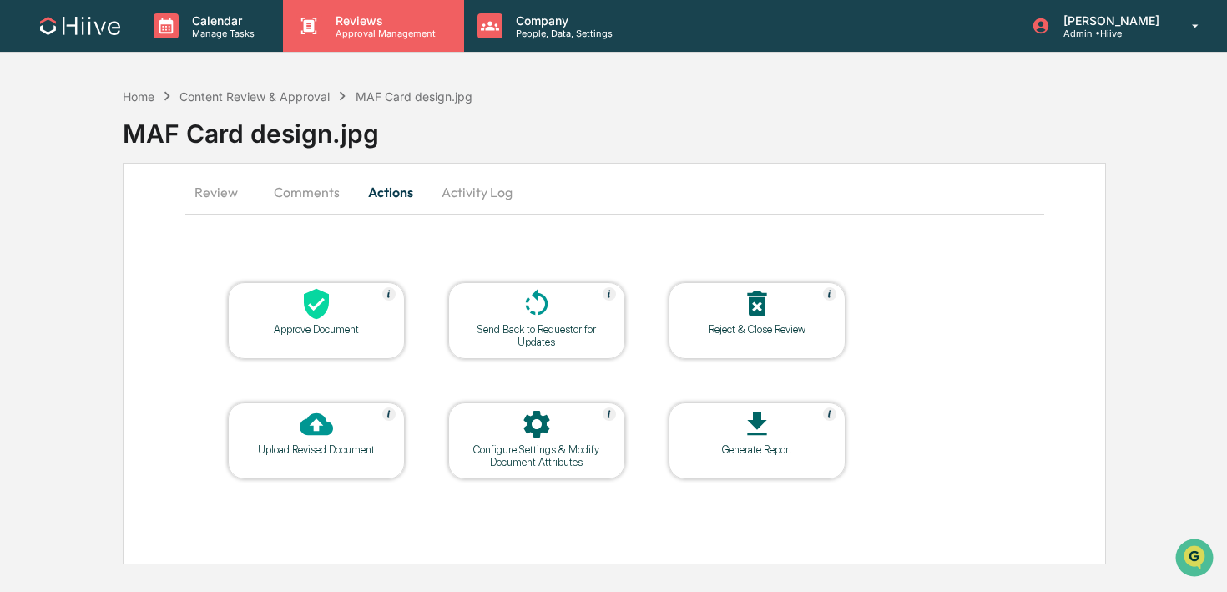
click at [389, 33] on p "Approval Management" at bounding box center [383, 34] width 122 height 12
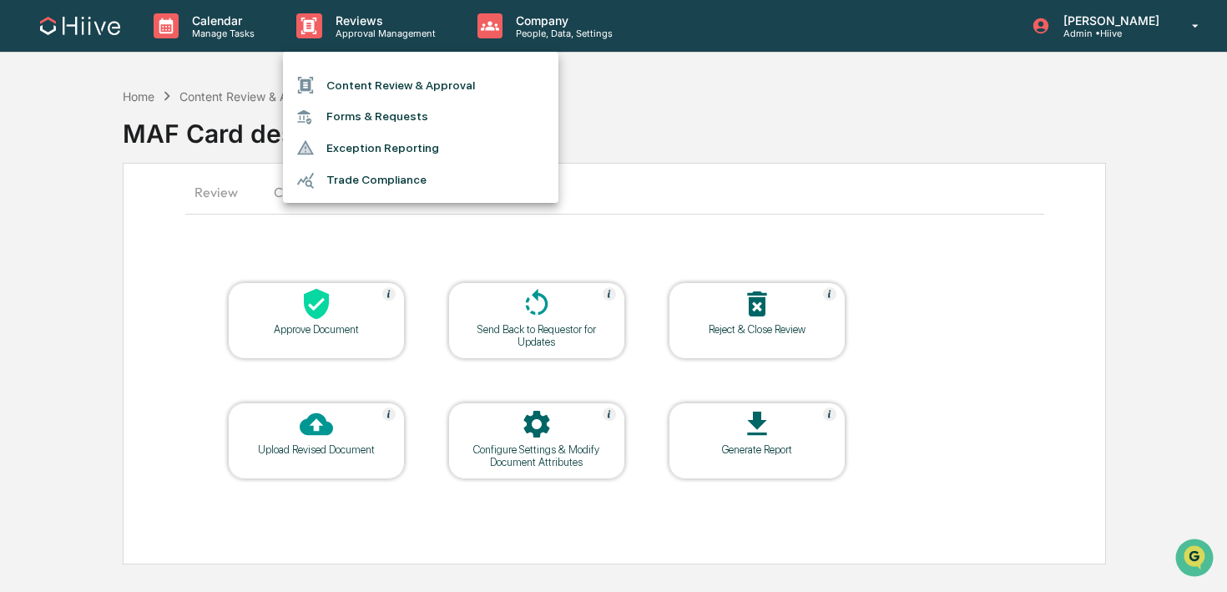
click at [389, 87] on li "Content Review & Approval" at bounding box center [420, 85] width 275 height 32
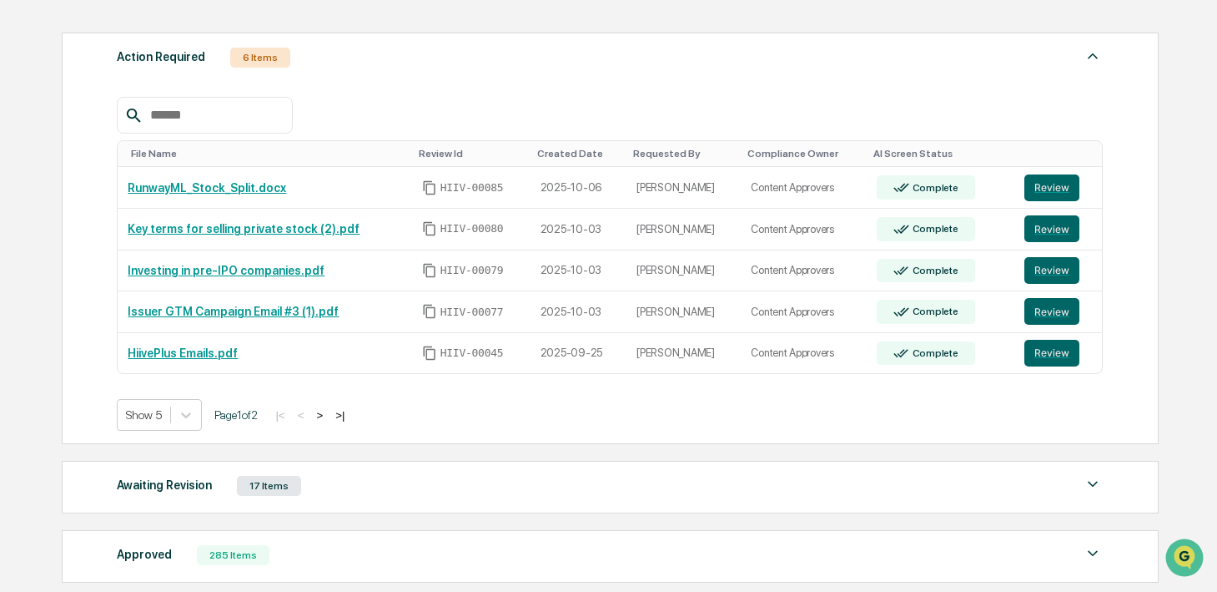
scroll to position [253, 0]
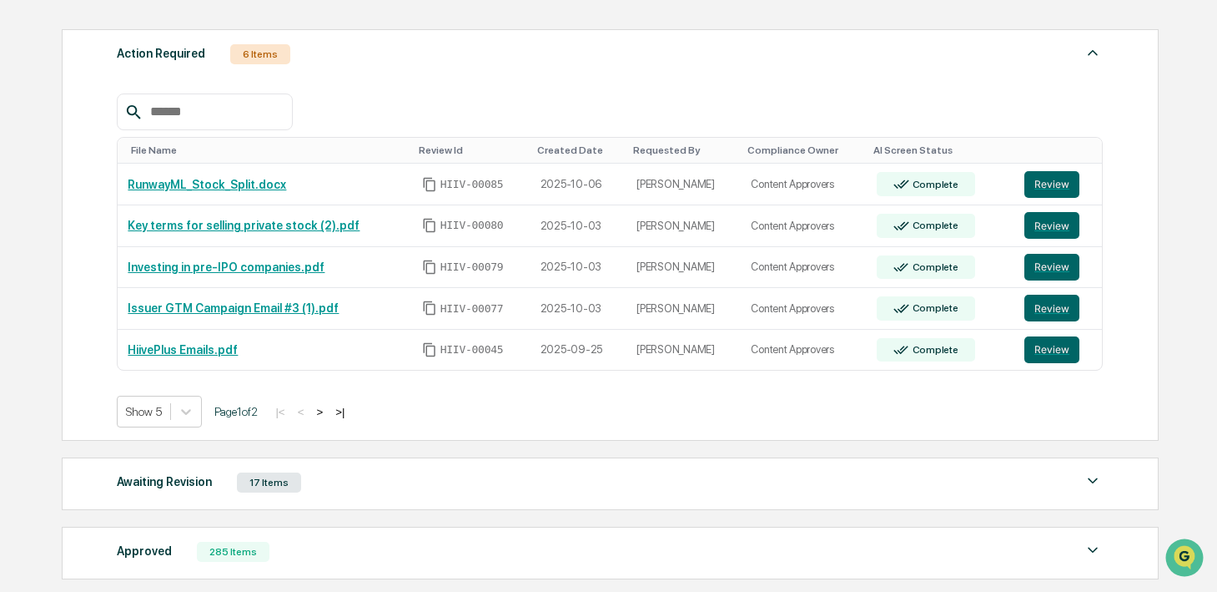
click at [328, 411] on button ">" at bounding box center [319, 412] width 17 height 14
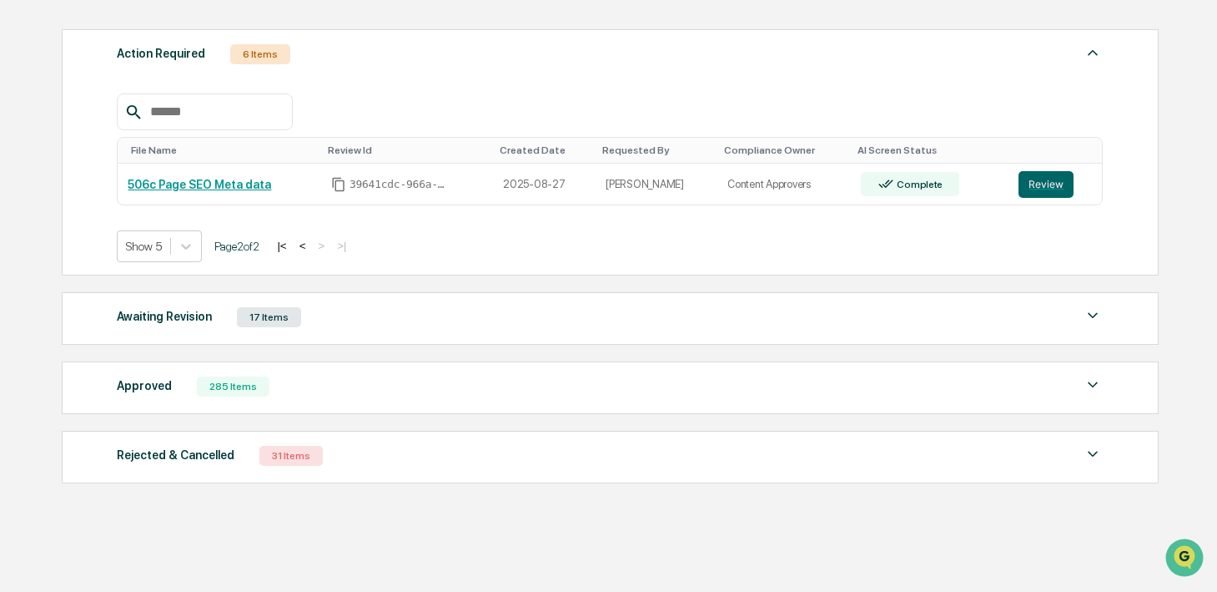
click at [311, 246] on button "<" at bounding box center [303, 246] width 17 height 14
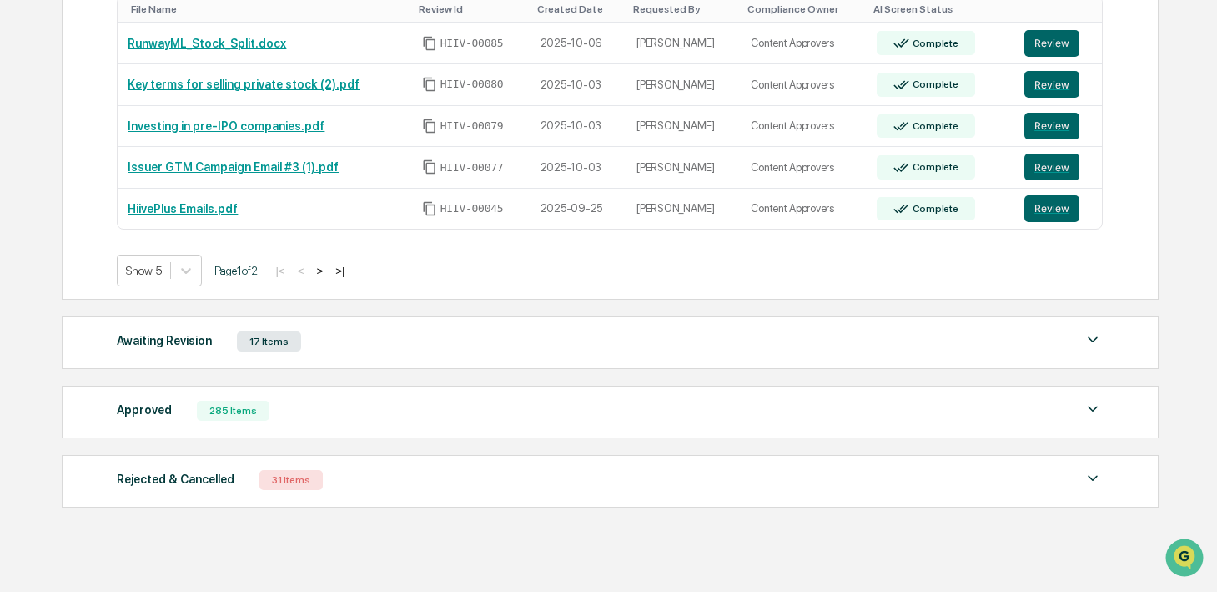
scroll to position [396, 0]
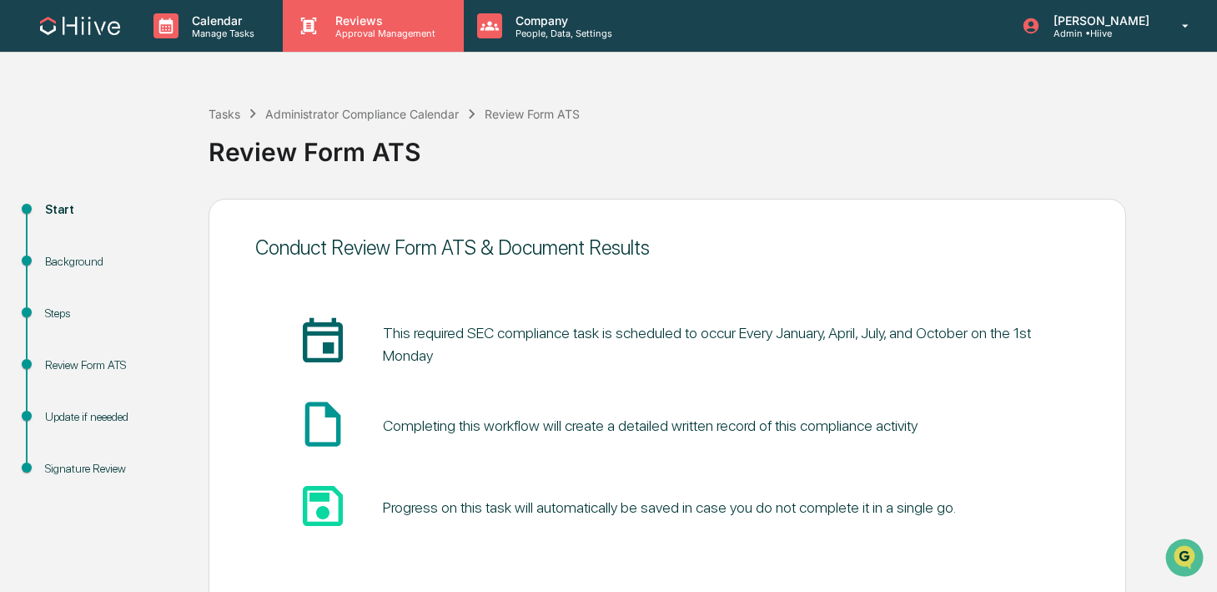
click at [375, 22] on p "Reviews" at bounding box center [383, 20] width 122 height 14
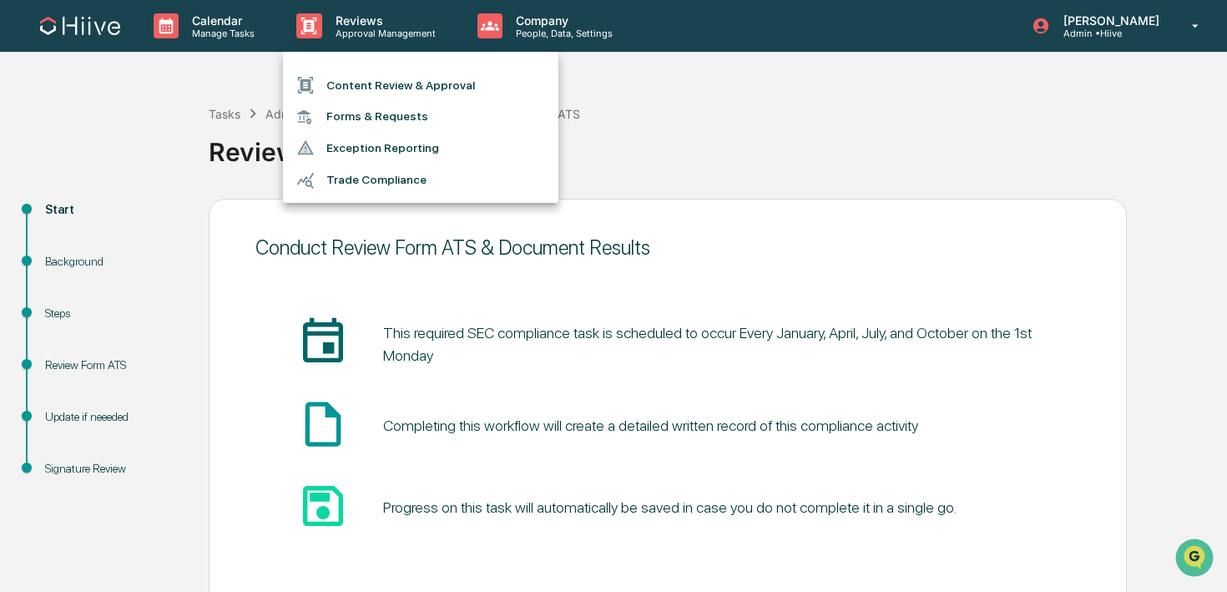
click at [375, 67] on ul "Content Review & Approval Forms & Requests Exception Reporting Trade Compliance" at bounding box center [420, 127] width 275 height 151
click at [372, 81] on li "Content Review & Approval" at bounding box center [420, 85] width 275 height 32
